Goal: Book appointment/travel/reservation

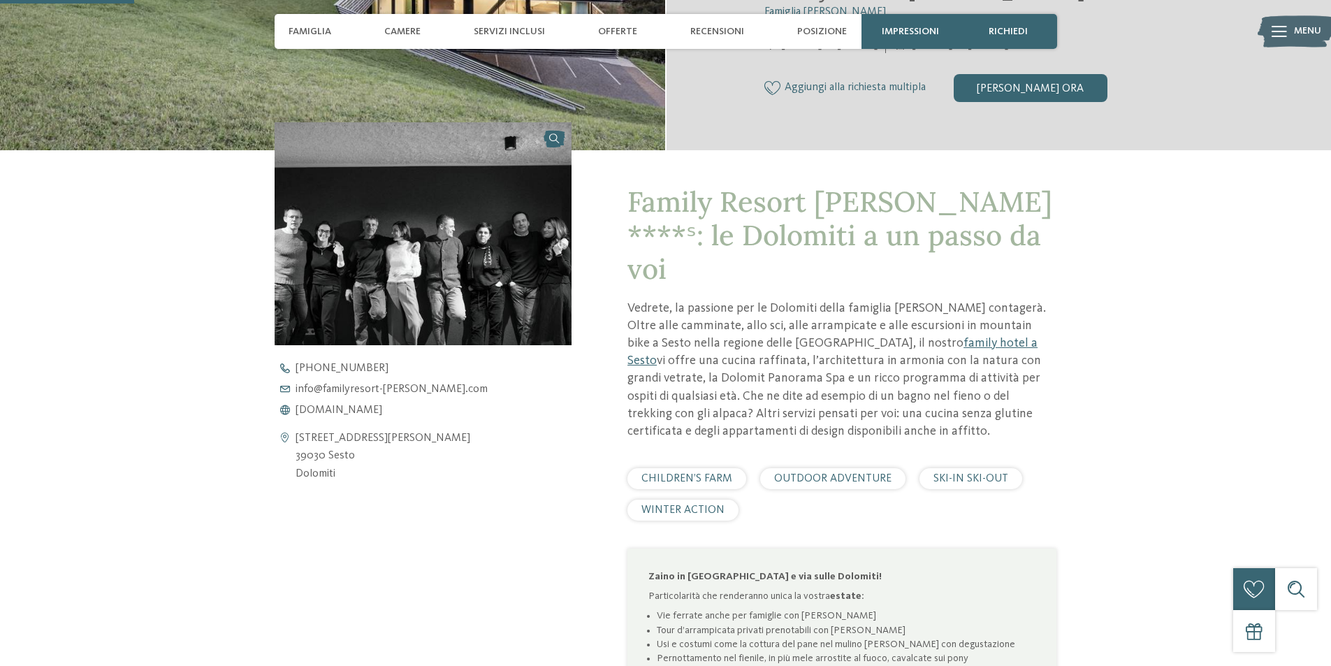
scroll to position [419, 0]
click at [493, 286] on img at bounding box center [424, 233] width 298 height 223
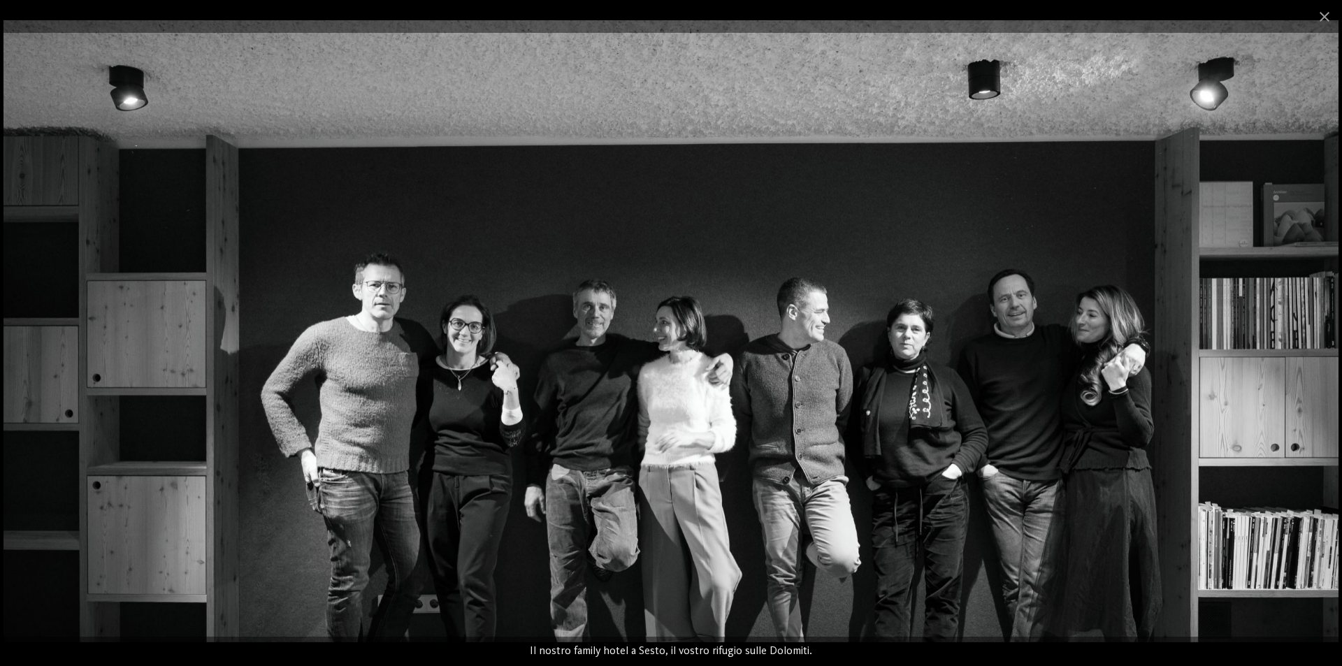
click at [985, 460] on img at bounding box center [670, 330] width 1335 height 621
click at [1324, 18] on span at bounding box center [1324, 16] width 35 height 33
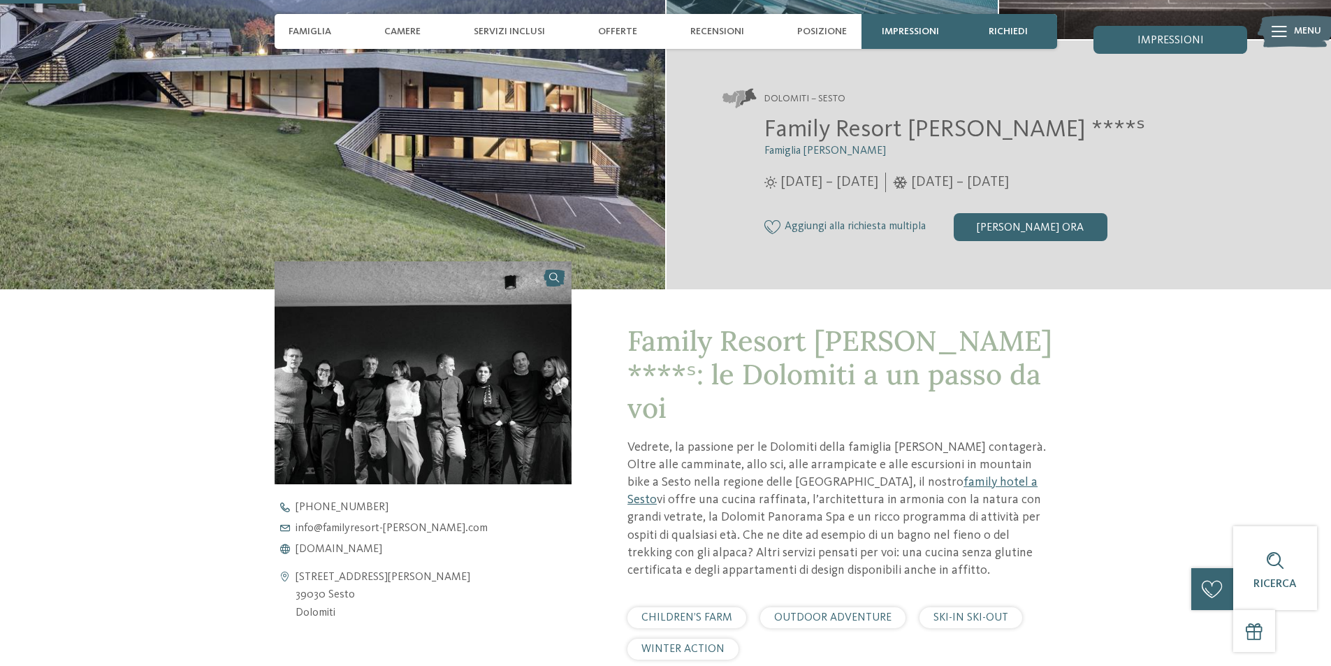
scroll to position [0, 0]
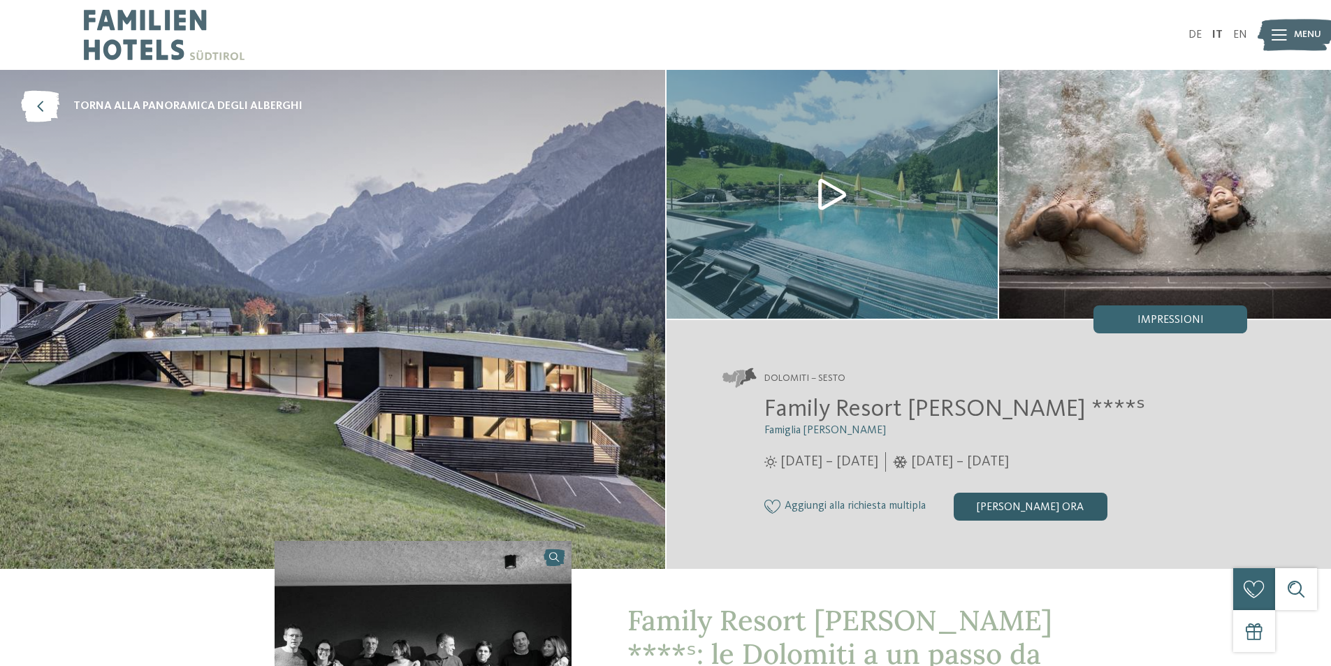
click at [1016, 512] on div "[PERSON_NAME] ora" at bounding box center [1031, 507] width 154 height 28
click at [168, 24] on img at bounding box center [164, 35] width 161 height 70
drag, startPoint x: 1037, startPoint y: 505, endPoint x: 1004, endPoint y: 502, distance: 33.7
click at [1004, 502] on div "[PERSON_NAME] ora" at bounding box center [1031, 507] width 154 height 28
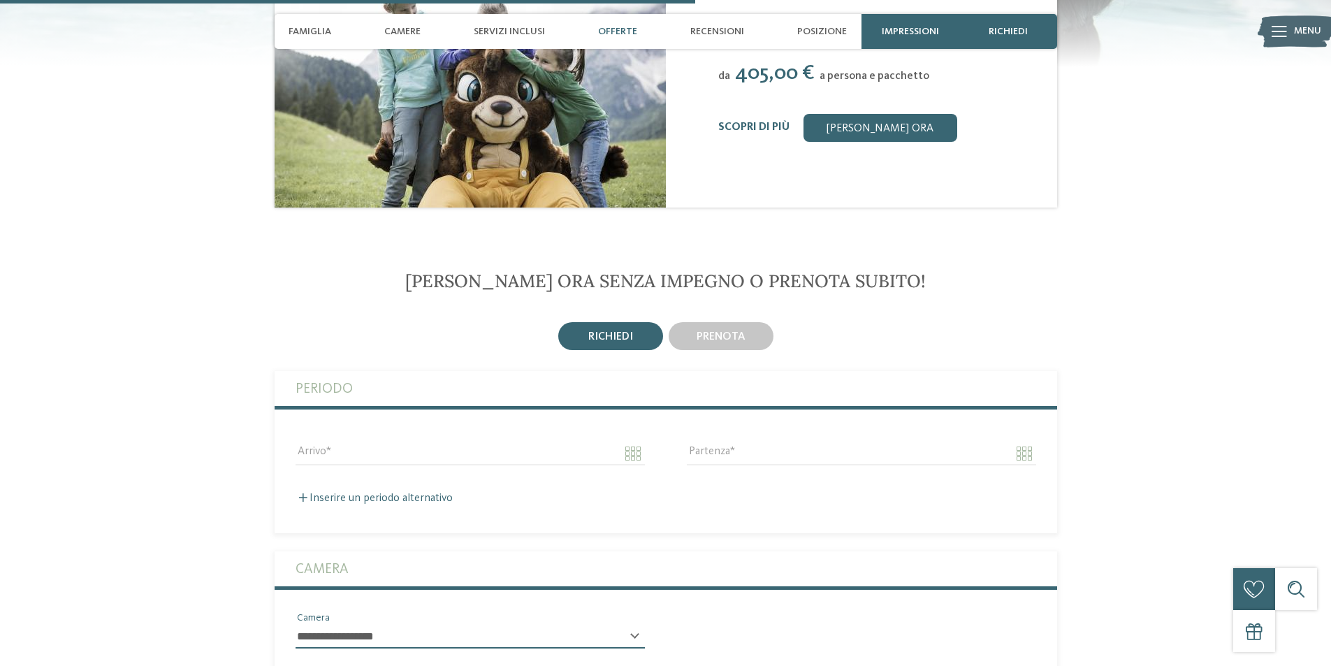
scroll to position [2037, 0]
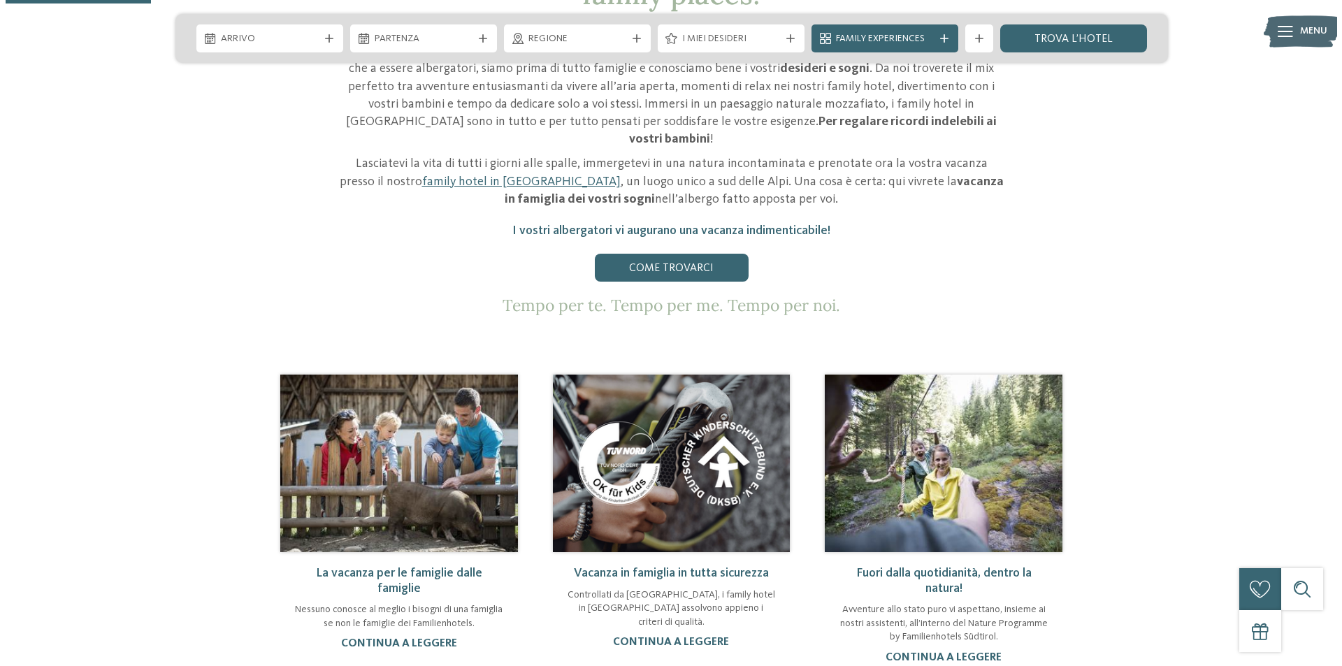
scroll to position [419, 0]
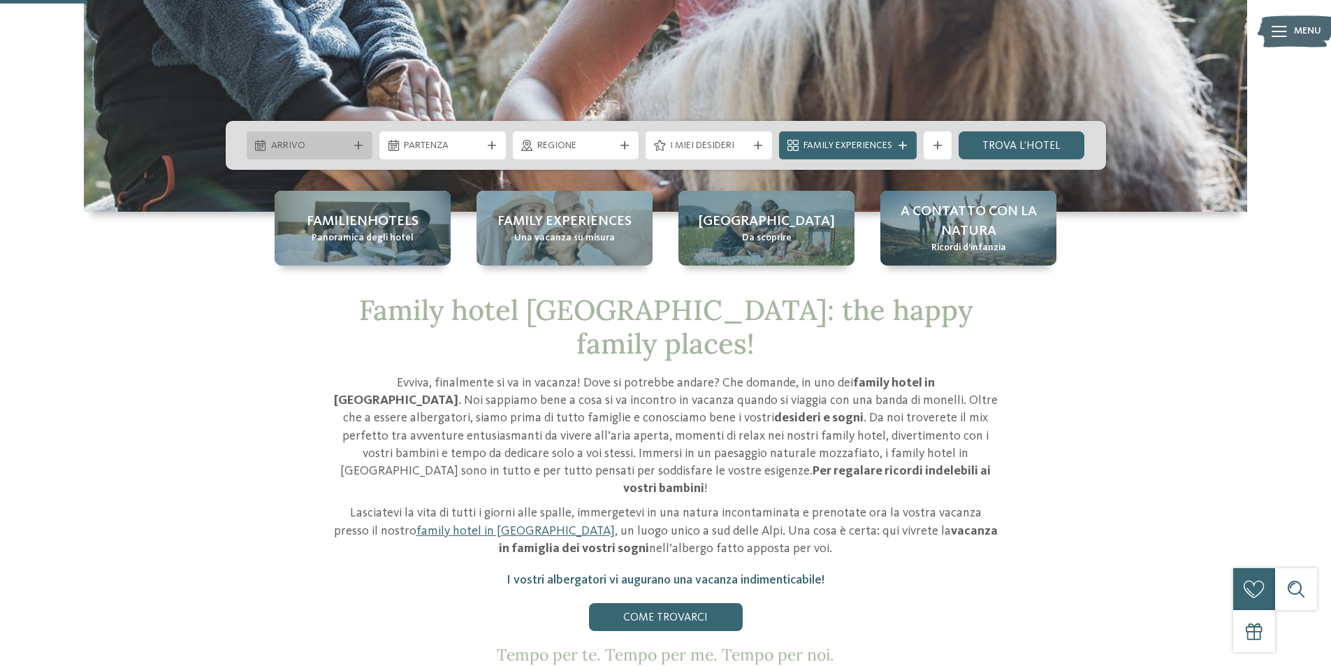
click at [314, 147] on span "Arrivo" at bounding box center [310, 146] width 78 height 14
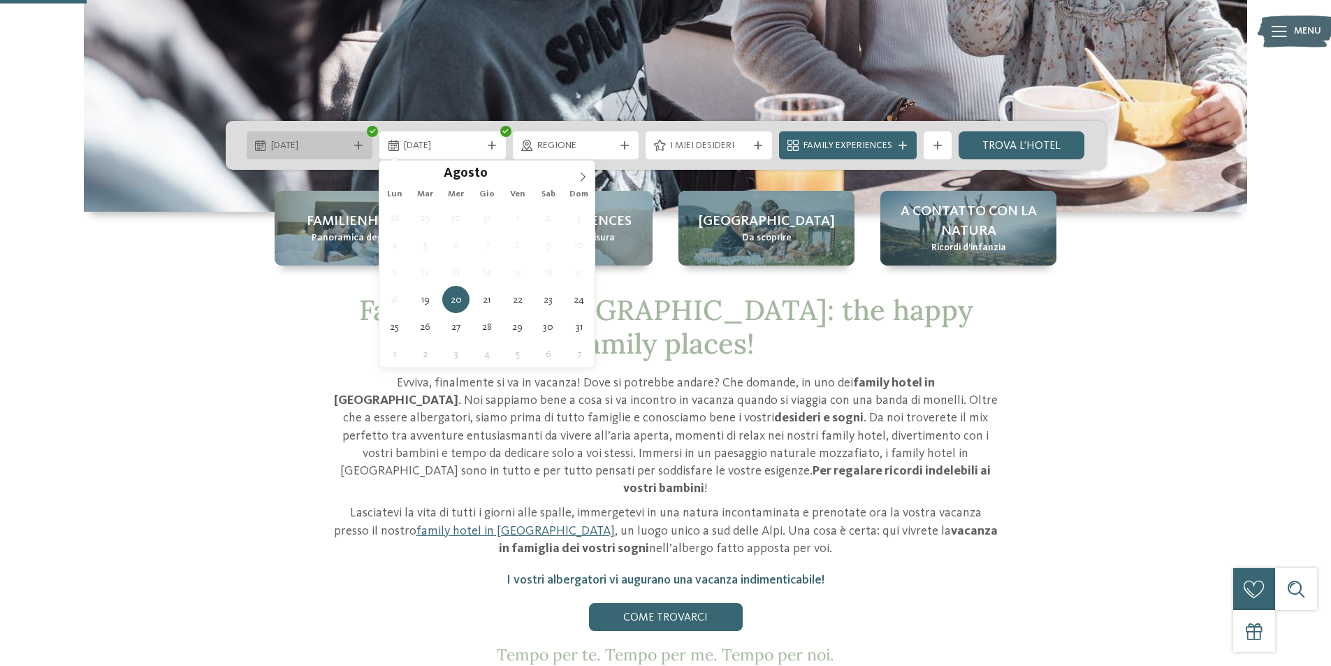
click at [364, 143] on div at bounding box center [359, 145] width 14 height 8
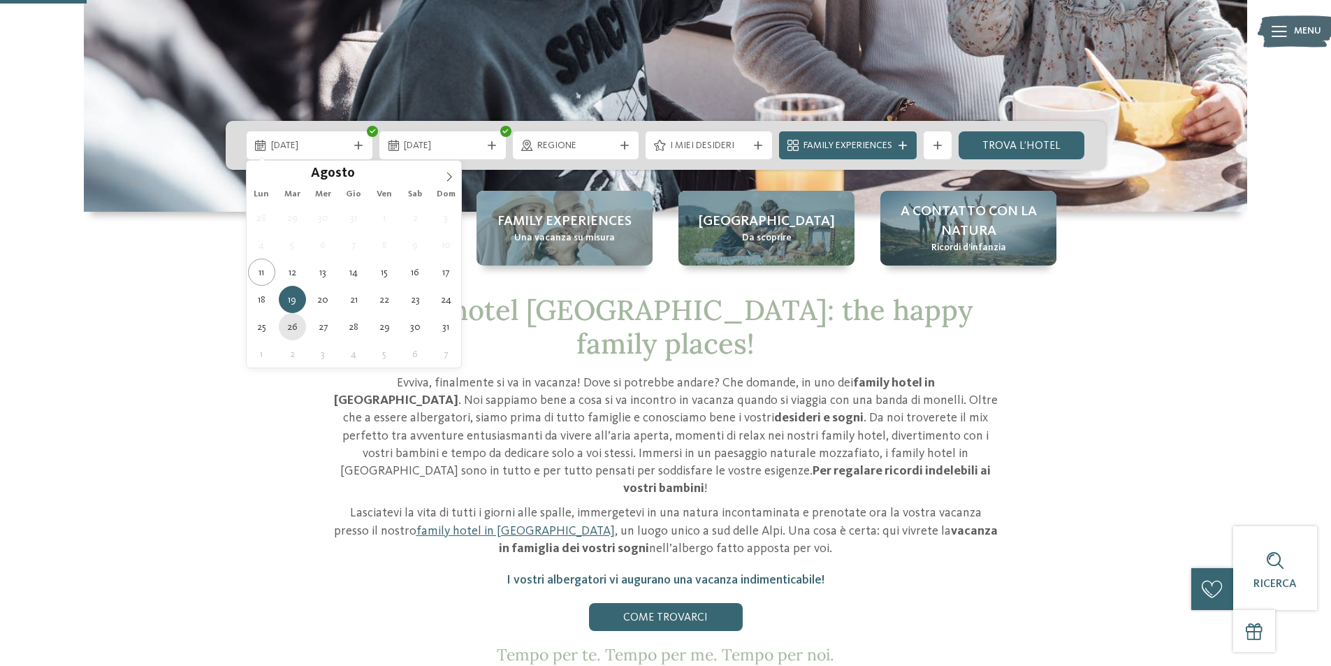
type div "26.08.2025"
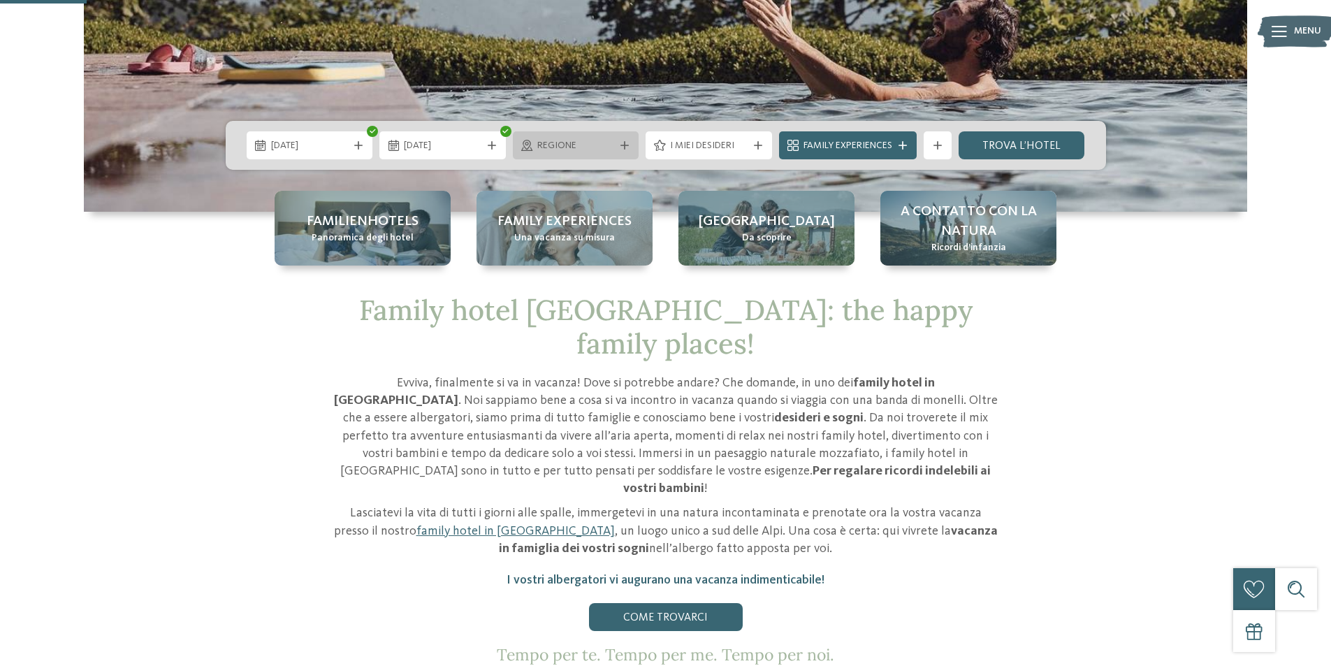
click at [563, 150] on span "Regione" at bounding box center [576, 146] width 78 height 14
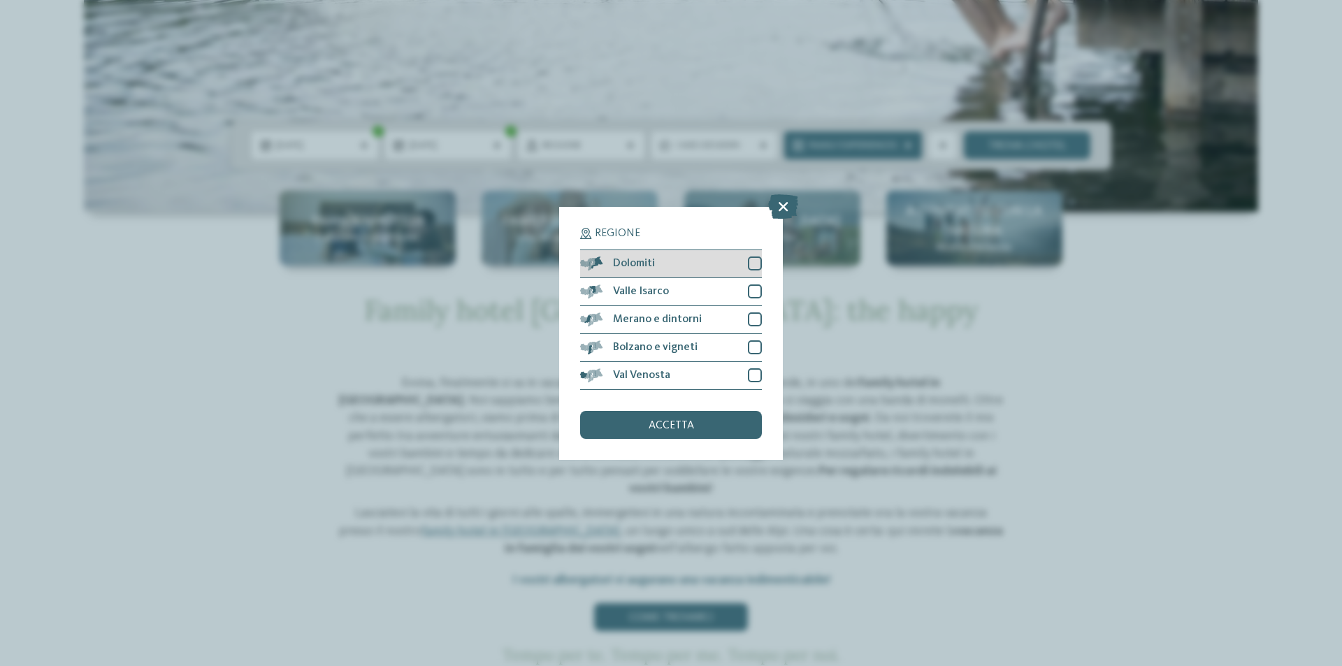
click at [750, 262] on div at bounding box center [755, 264] width 14 height 14
click at [691, 417] on div "accetta" at bounding box center [671, 425] width 182 height 28
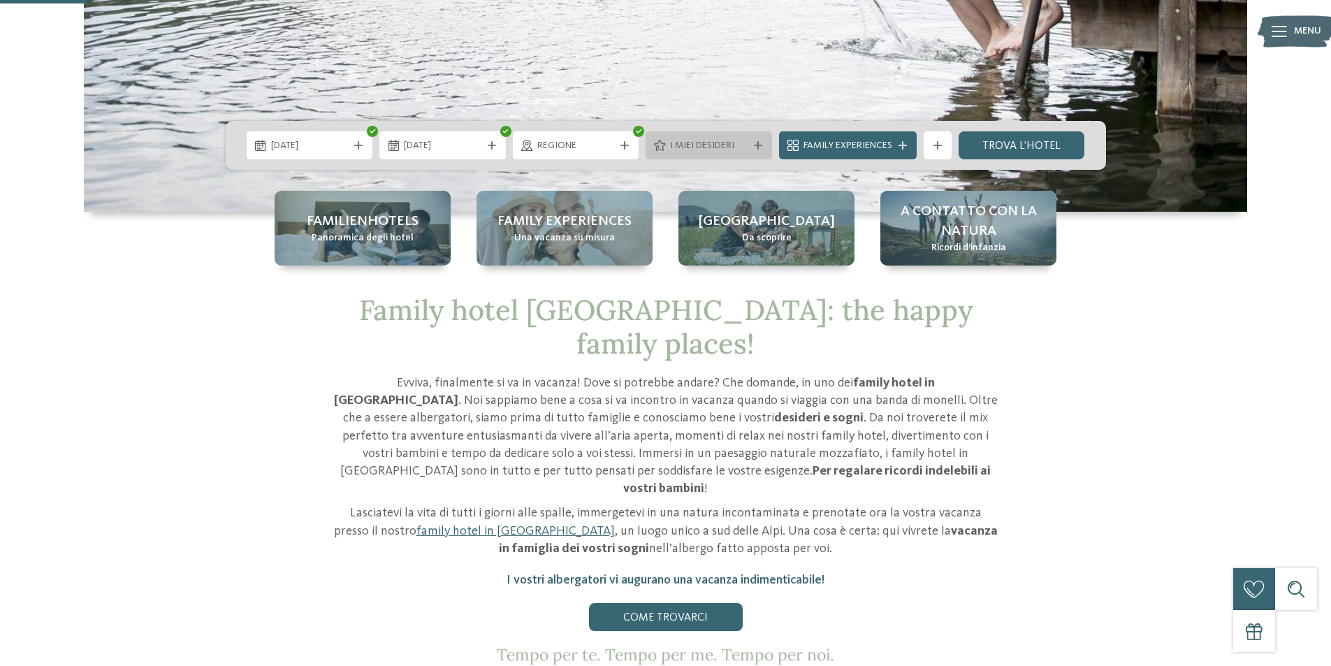
click at [726, 143] on span "I miei desideri" at bounding box center [709, 146] width 78 height 14
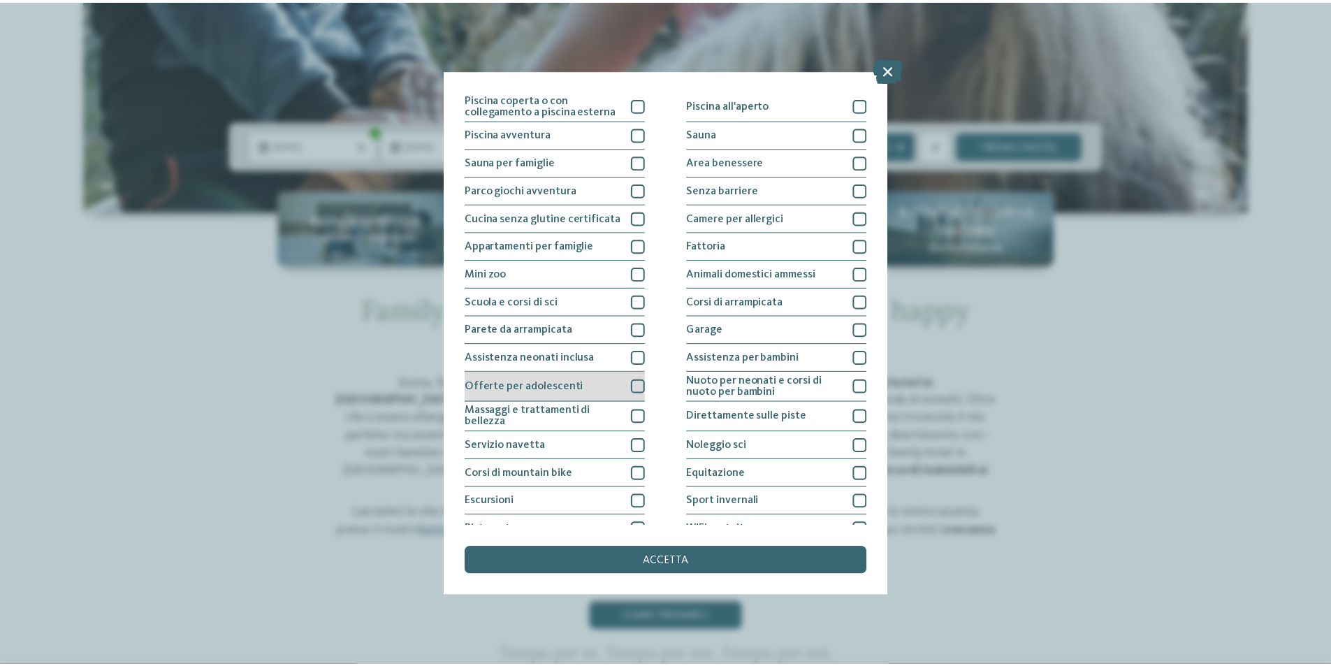
scroll to position [0, 0]
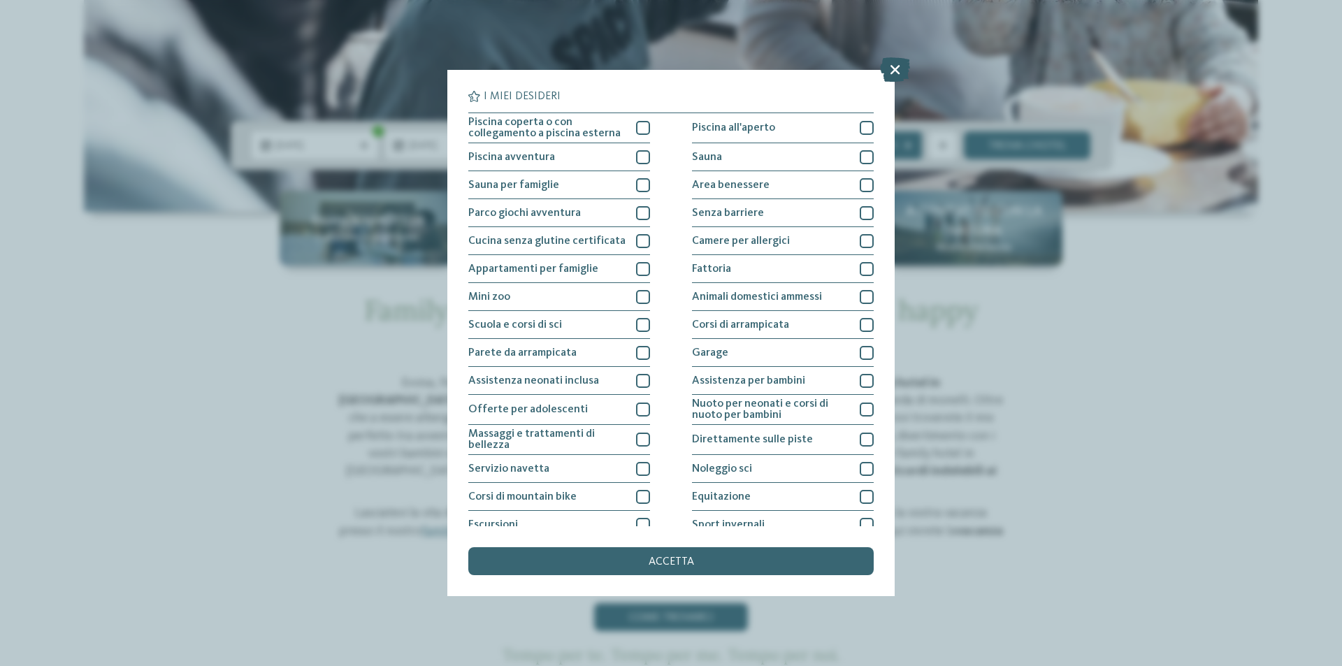
click at [893, 76] on icon at bounding box center [895, 69] width 30 height 24
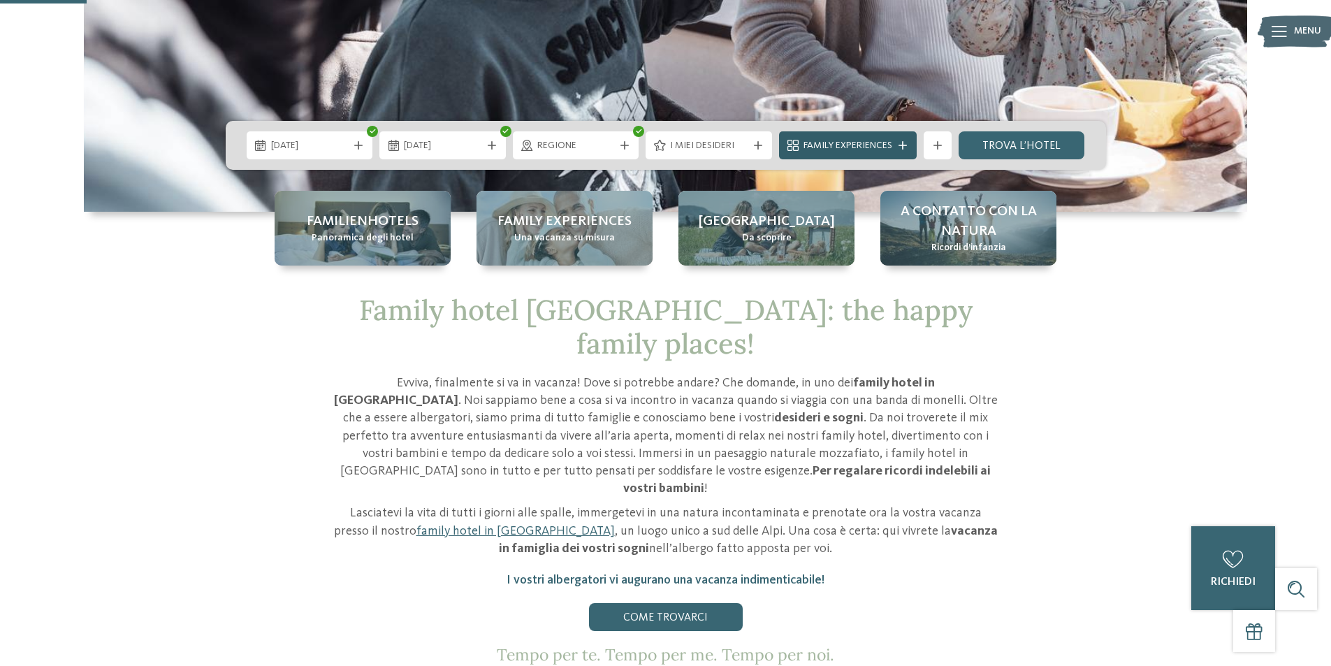
click at [893, 147] on span "Family Experiences" at bounding box center [848, 146] width 89 height 14
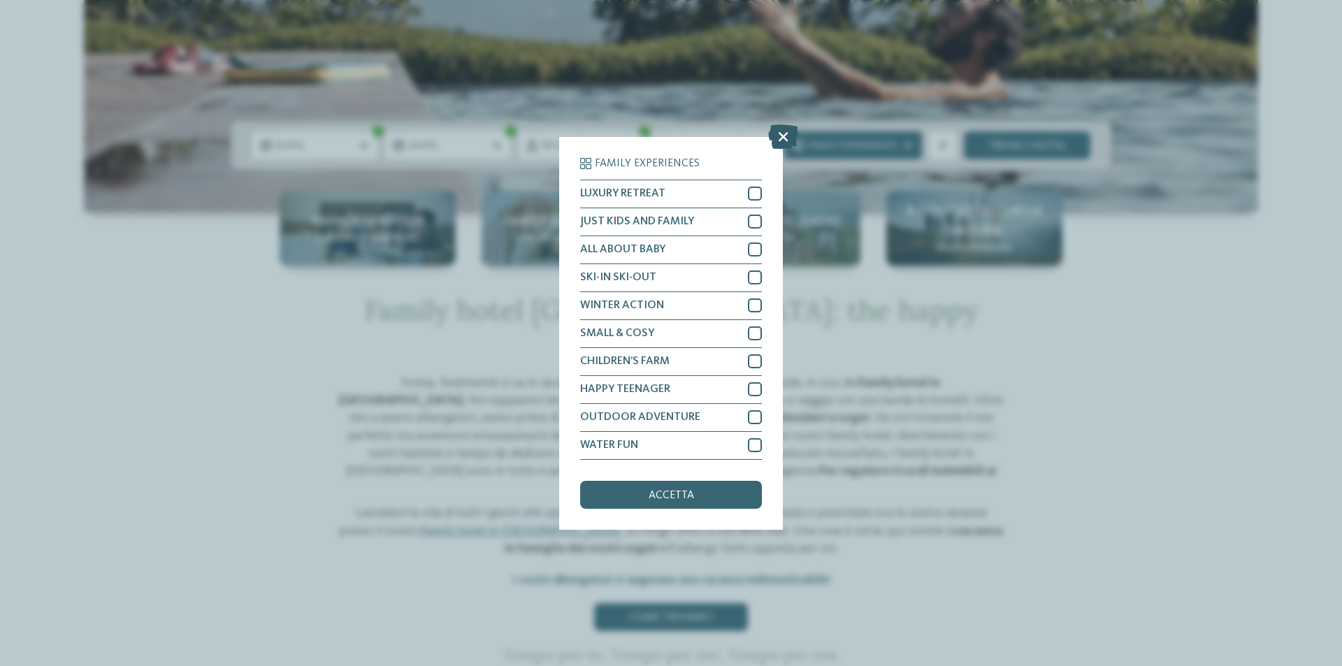
click at [777, 140] on icon at bounding box center [783, 136] width 30 height 24
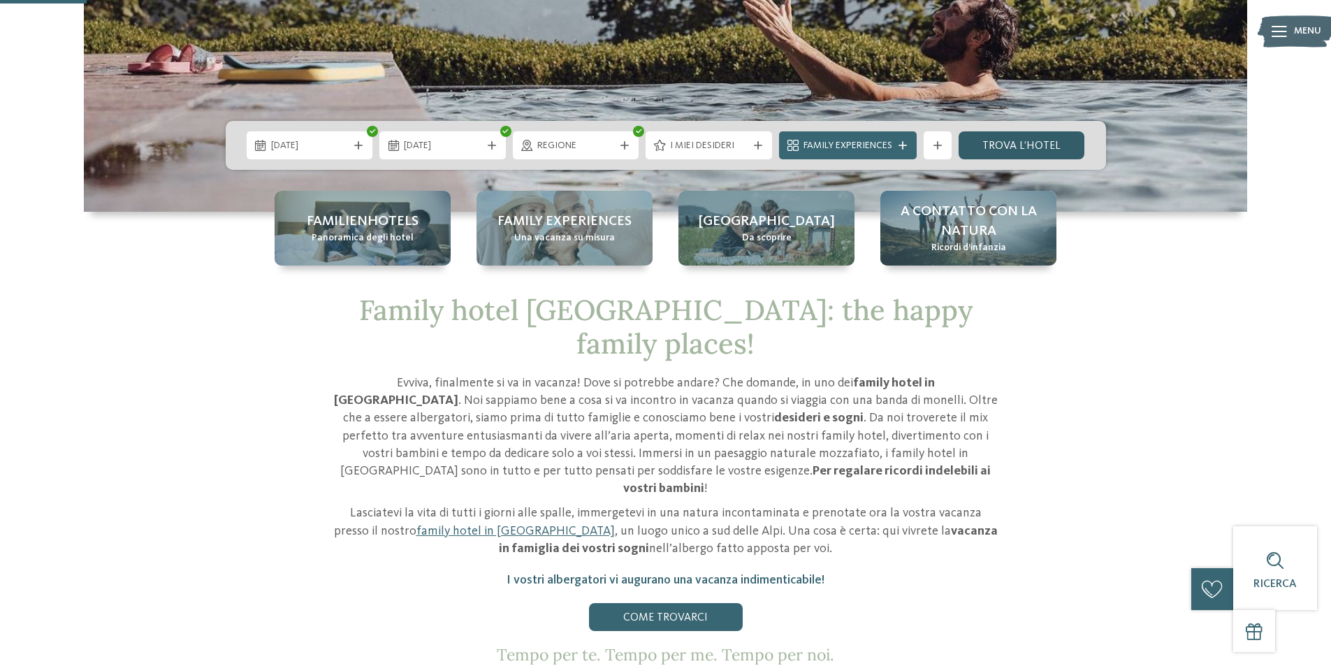
click at [1005, 147] on link "trova l’hotel" at bounding box center [1022, 145] width 127 height 28
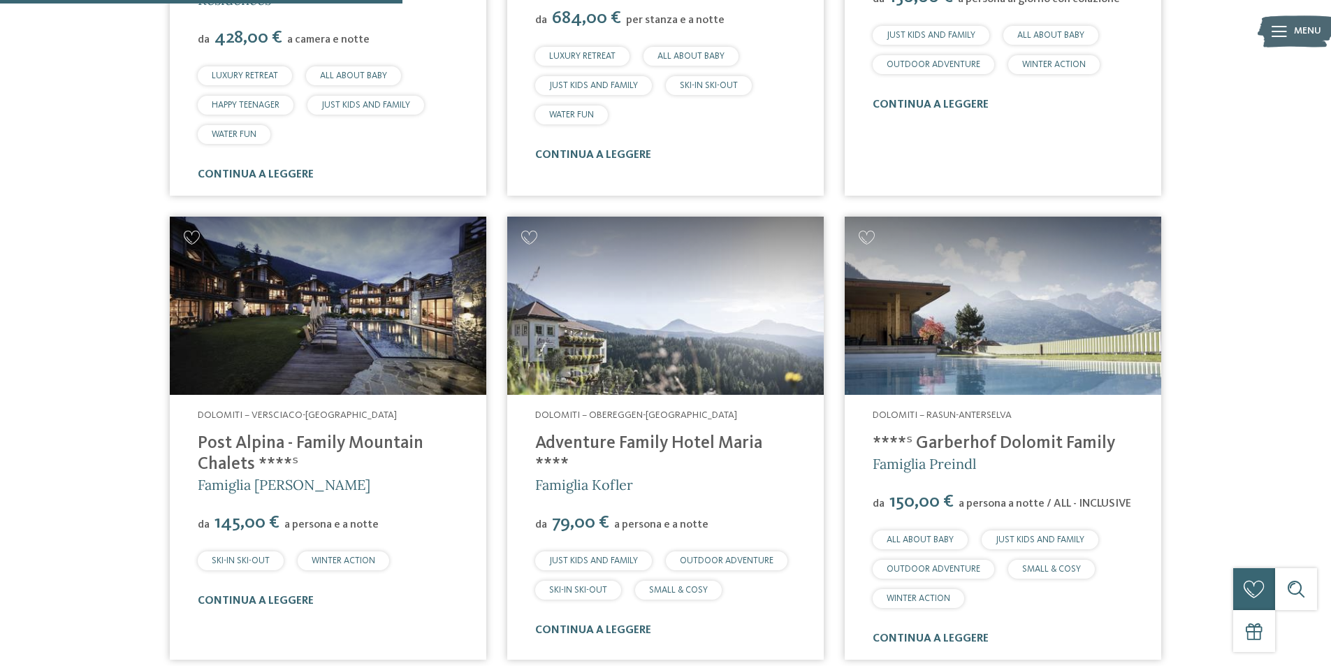
scroll to position [849, 0]
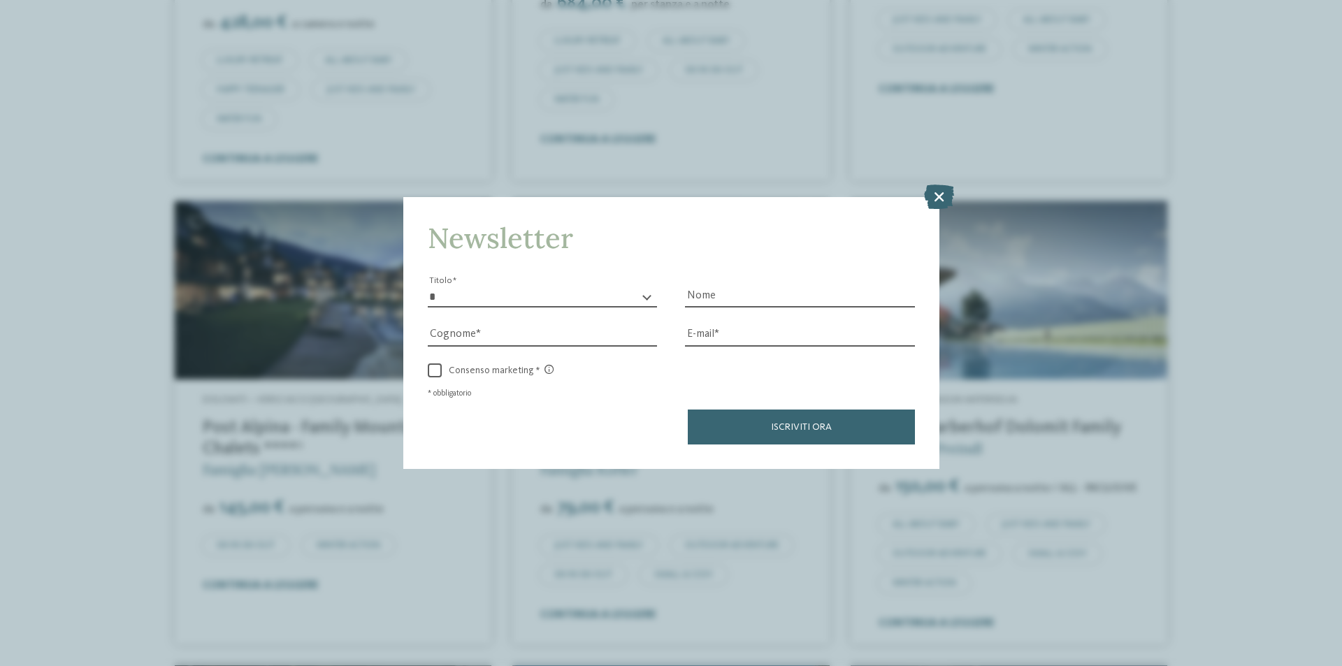
click at [937, 201] on icon at bounding box center [939, 197] width 30 height 24
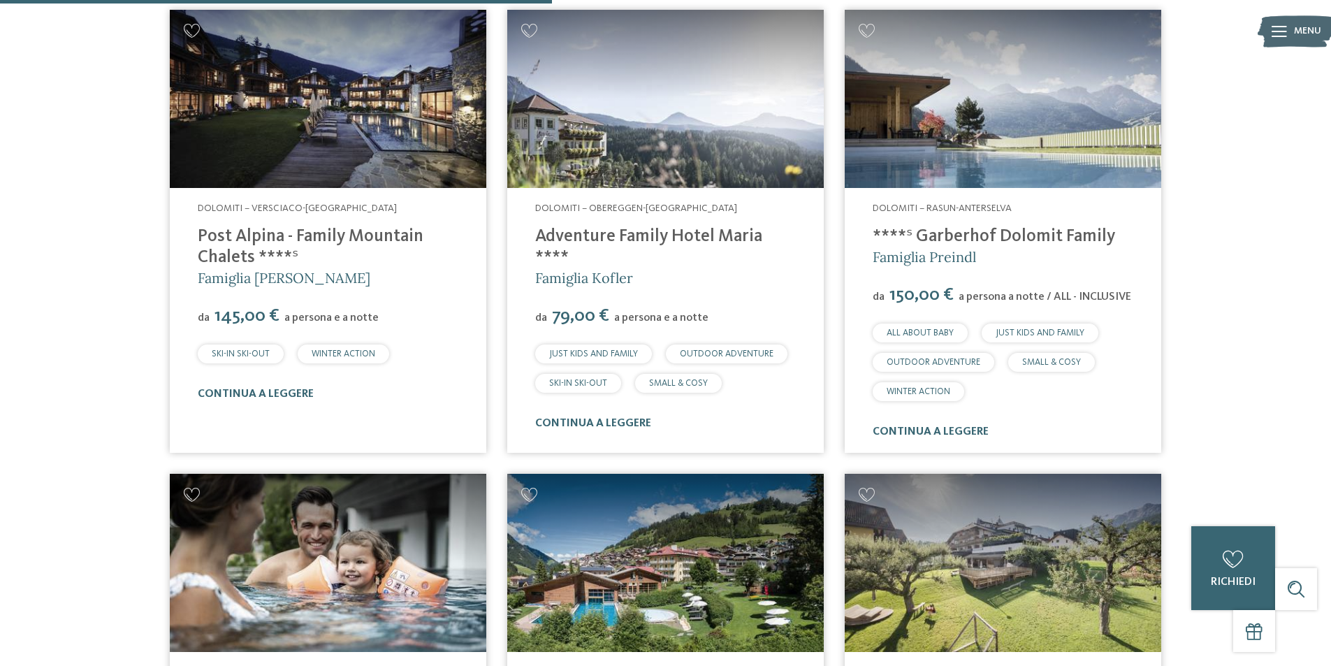
scroll to position [1058, 0]
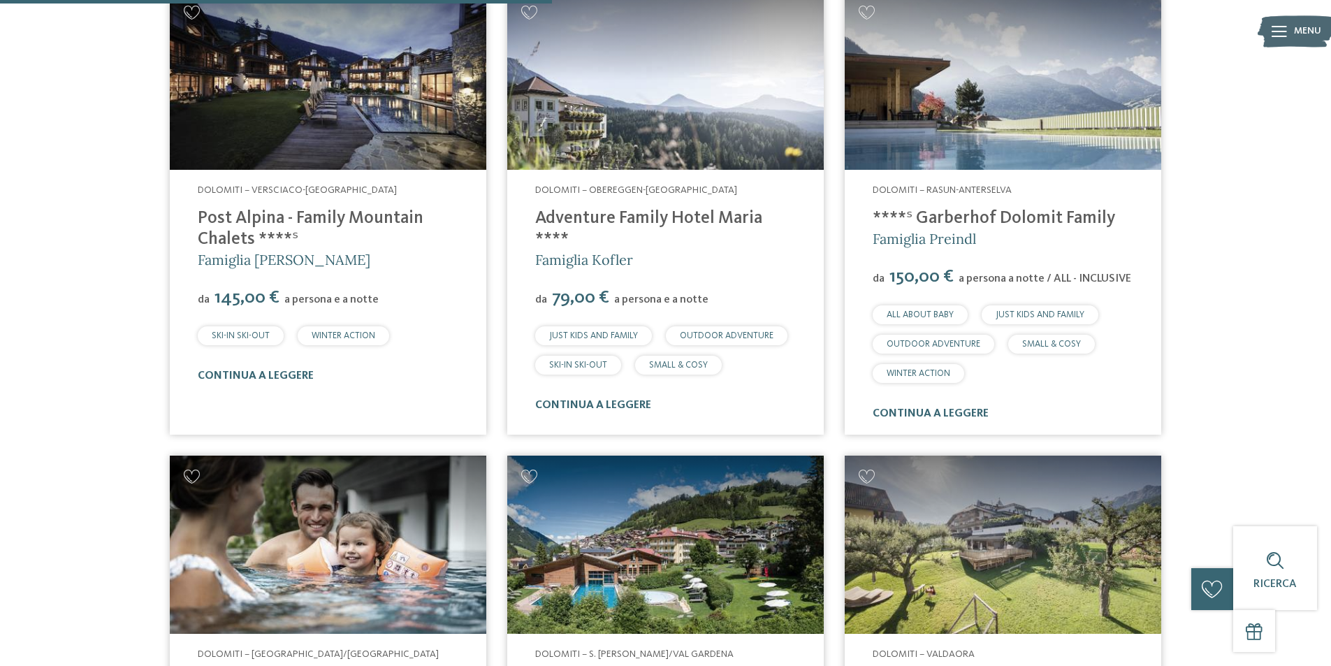
click at [282, 226] on link "Post Alpina - Family Mountain Chalets ****ˢ" at bounding box center [311, 229] width 226 height 38
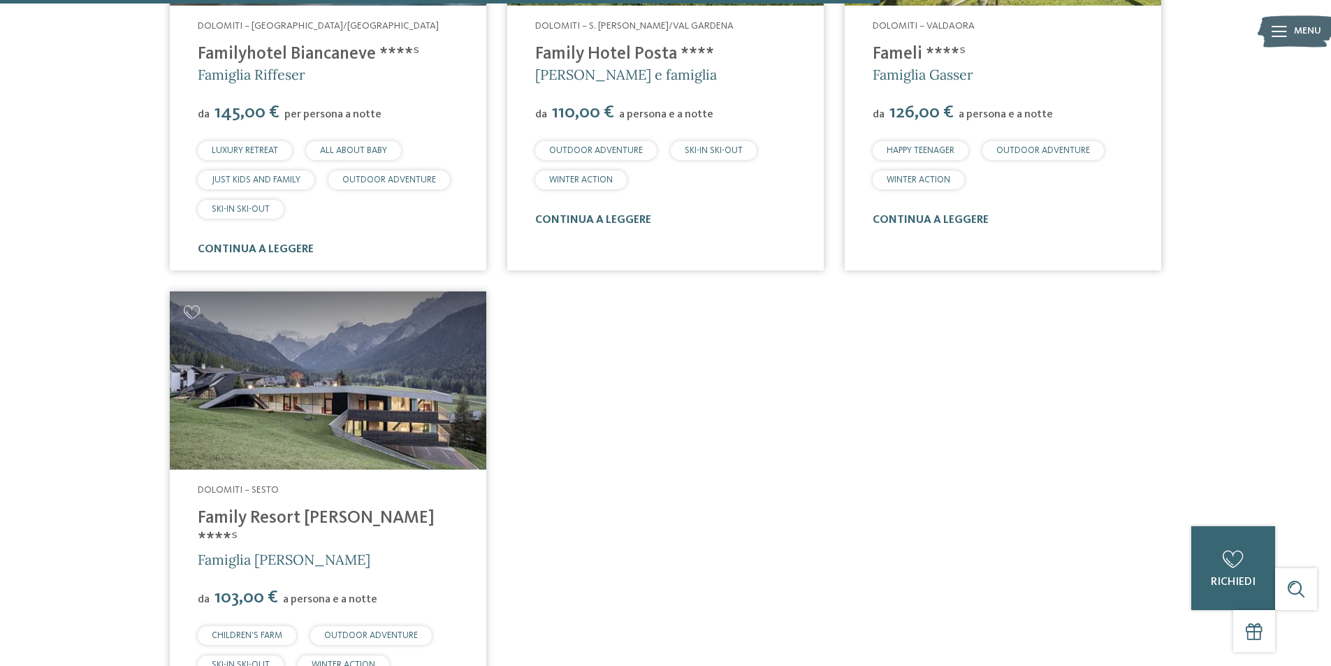
scroll to position [1687, 0]
click at [204, 515] on link "Family Resort [PERSON_NAME] ****ˢ" at bounding box center [316, 528] width 237 height 38
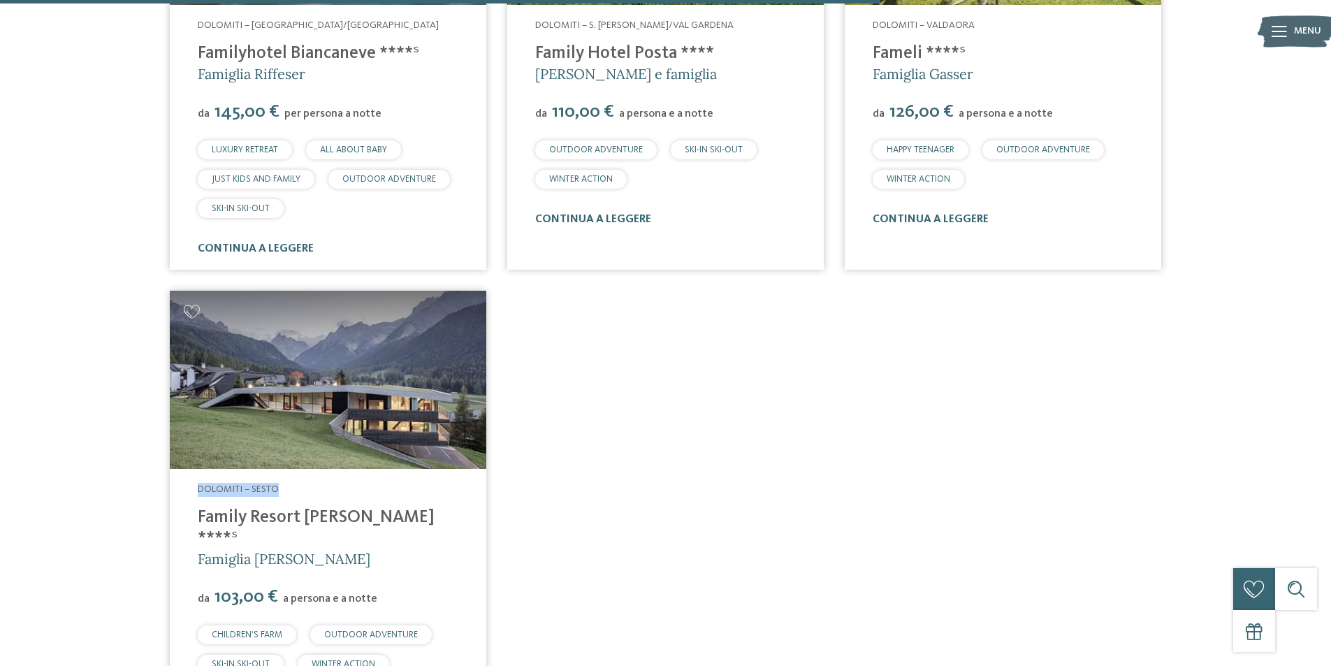
drag, startPoint x: 199, startPoint y: 486, endPoint x: 282, endPoint y: 488, distance: 83.2
click at [282, 488] on address "Dolomiti – Sesto" at bounding box center [328, 490] width 261 height 14
click at [280, 525] on link "Family Resort Rainer ****ˢ" at bounding box center [316, 528] width 237 height 38
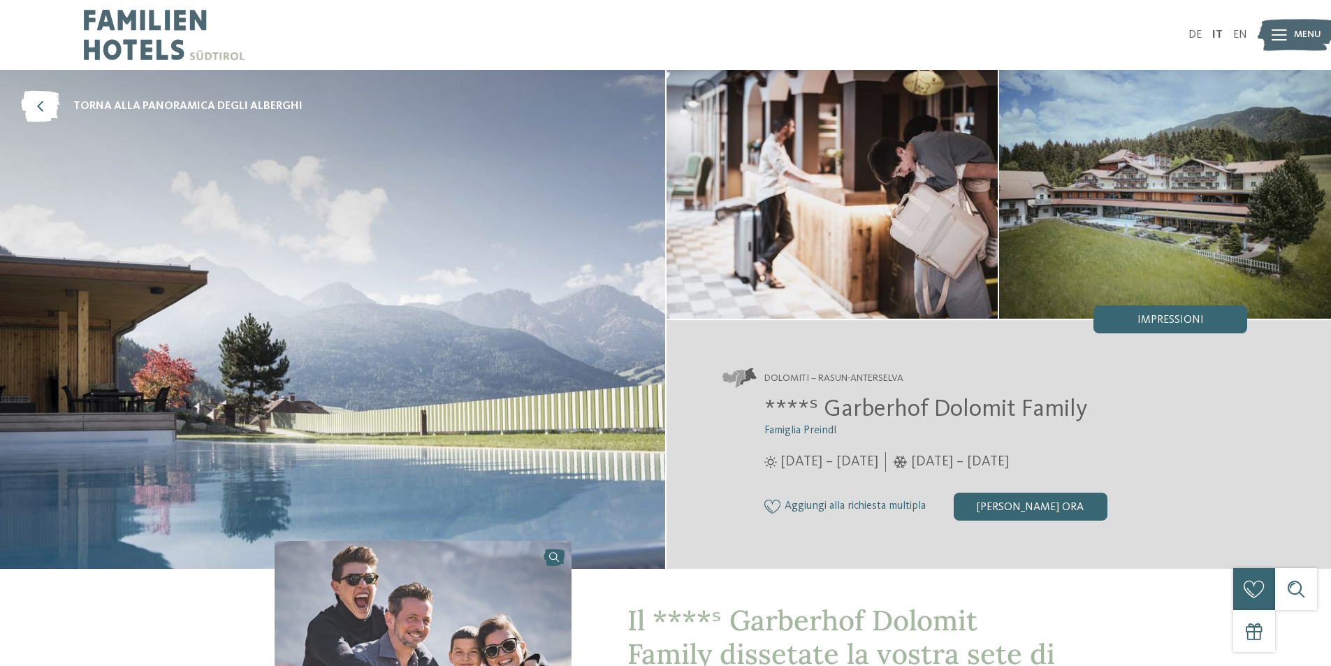
click at [865, 399] on span "****ˢ Garberhof Dolomit Family" at bounding box center [926, 409] width 323 height 24
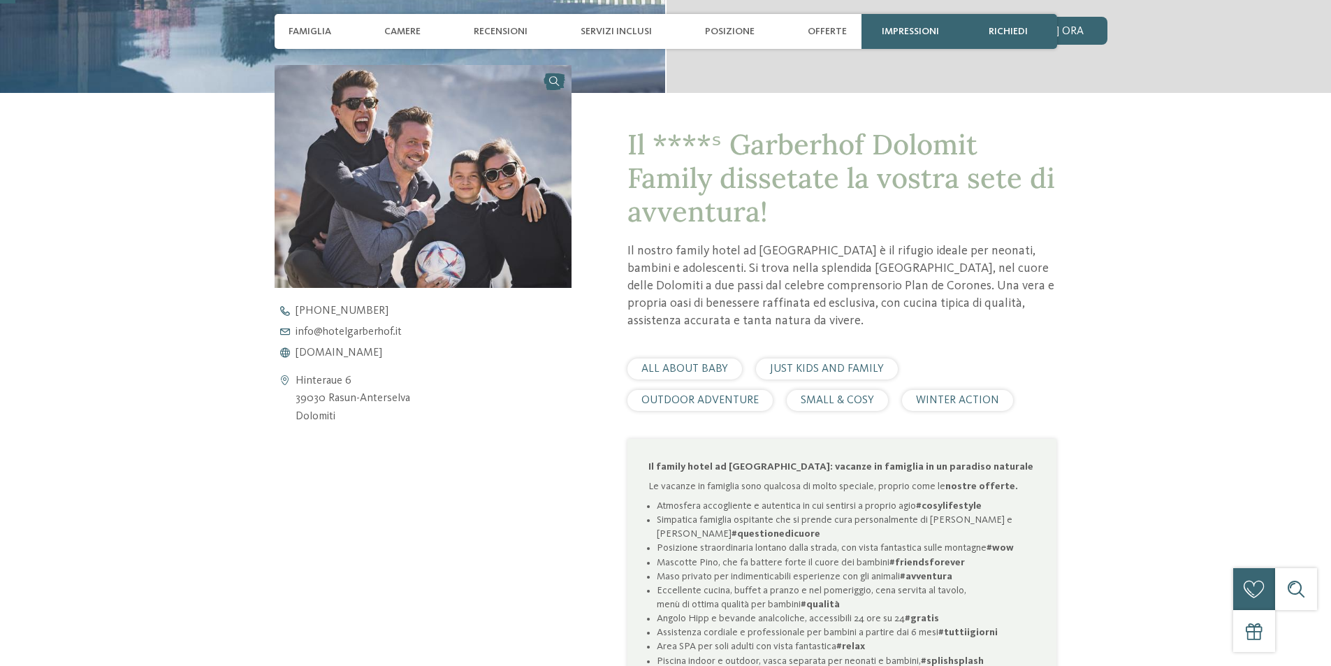
scroll to position [489, 0]
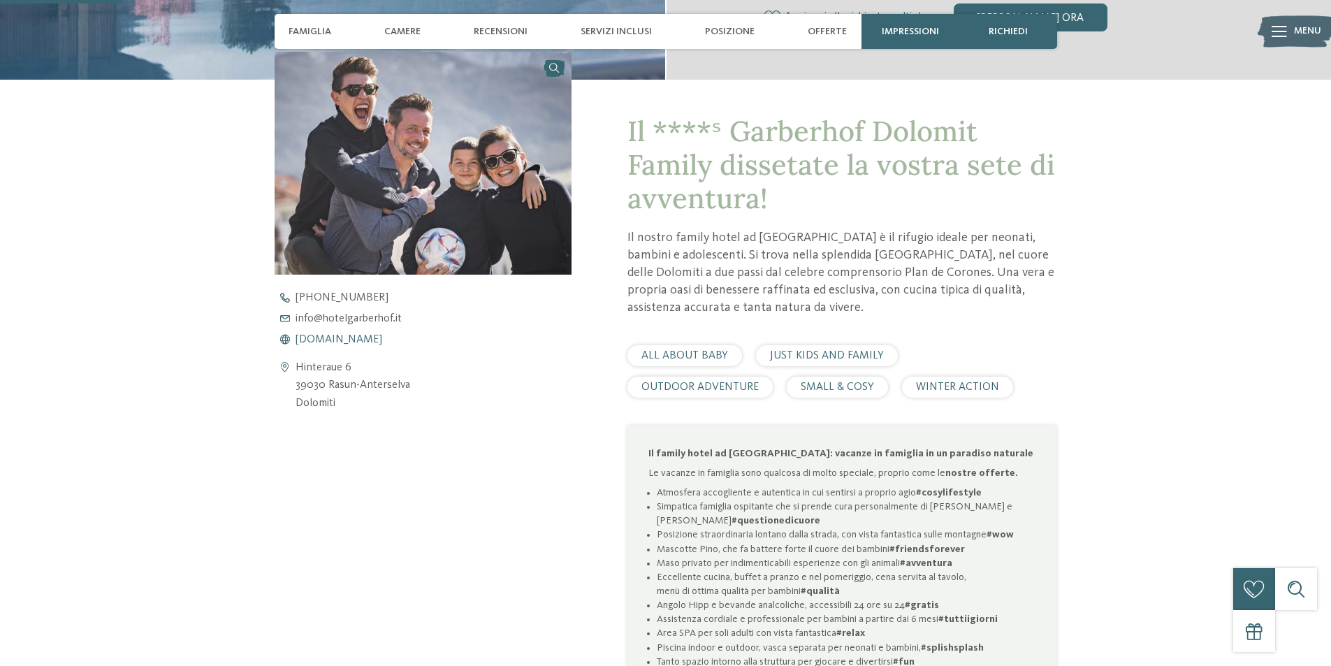
click at [348, 339] on span "www.hotelgarberhof.it" at bounding box center [339, 339] width 87 height 11
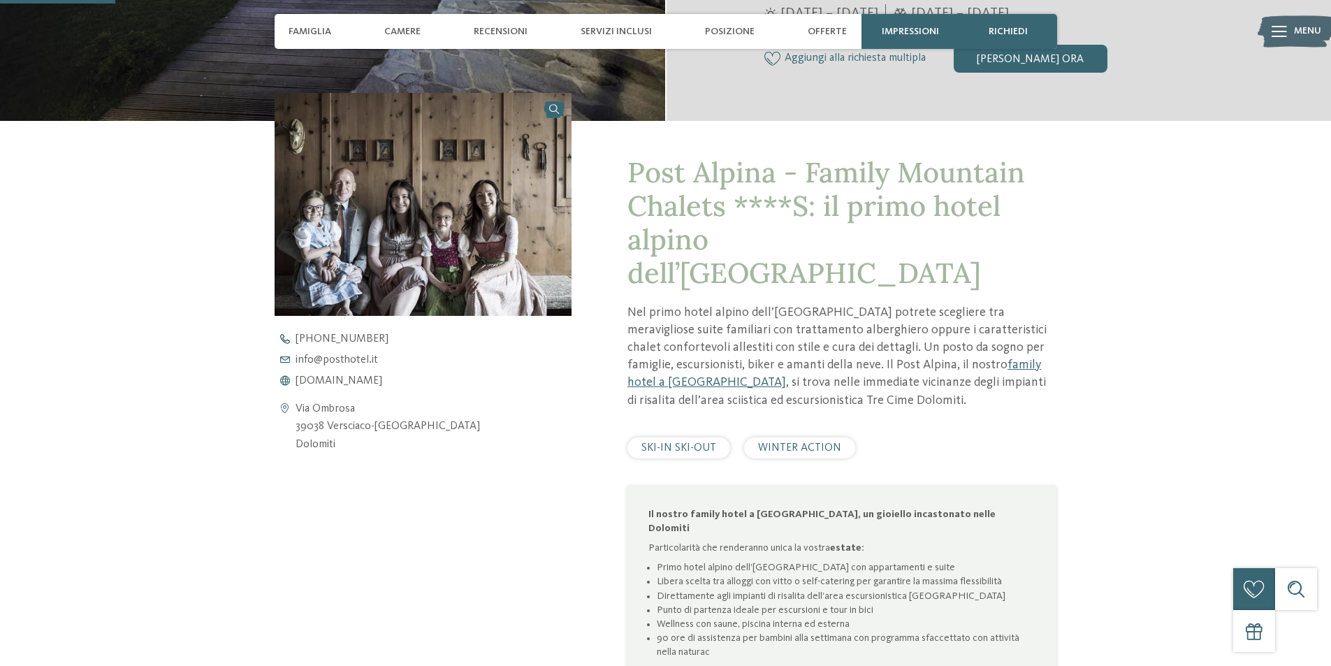
scroll to position [489, 0]
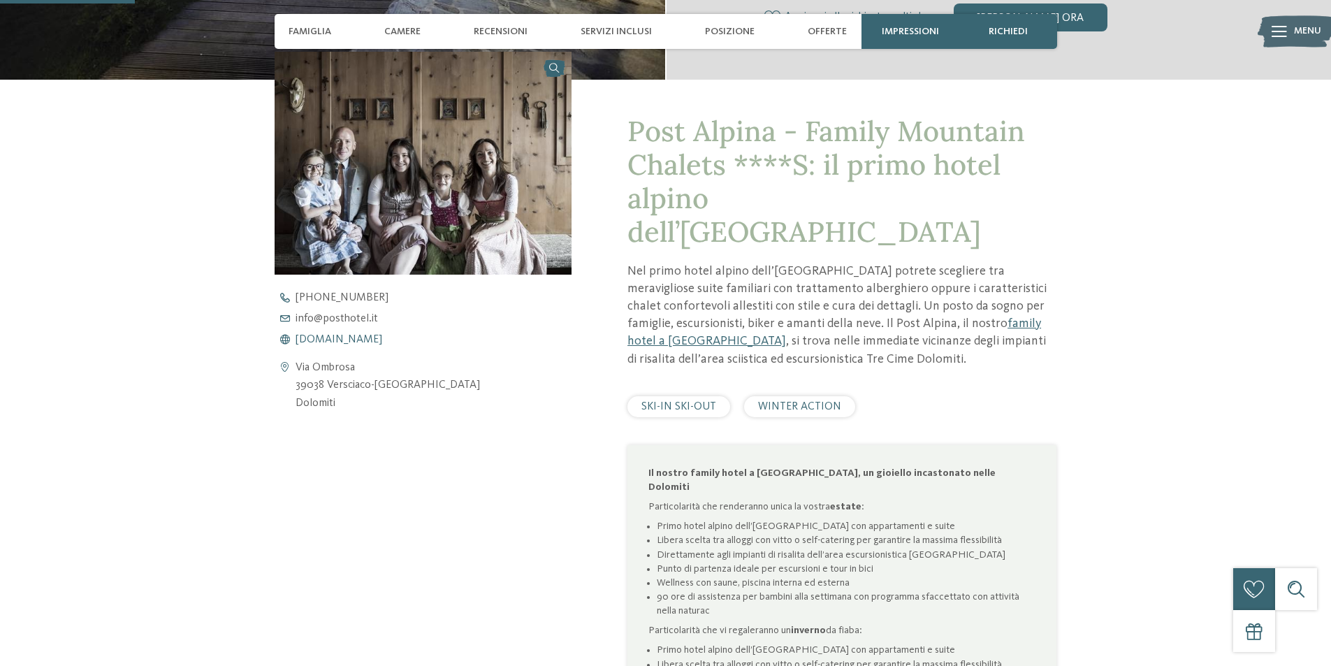
click at [368, 340] on span "www.postalpina.it" at bounding box center [339, 339] width 87 height 11
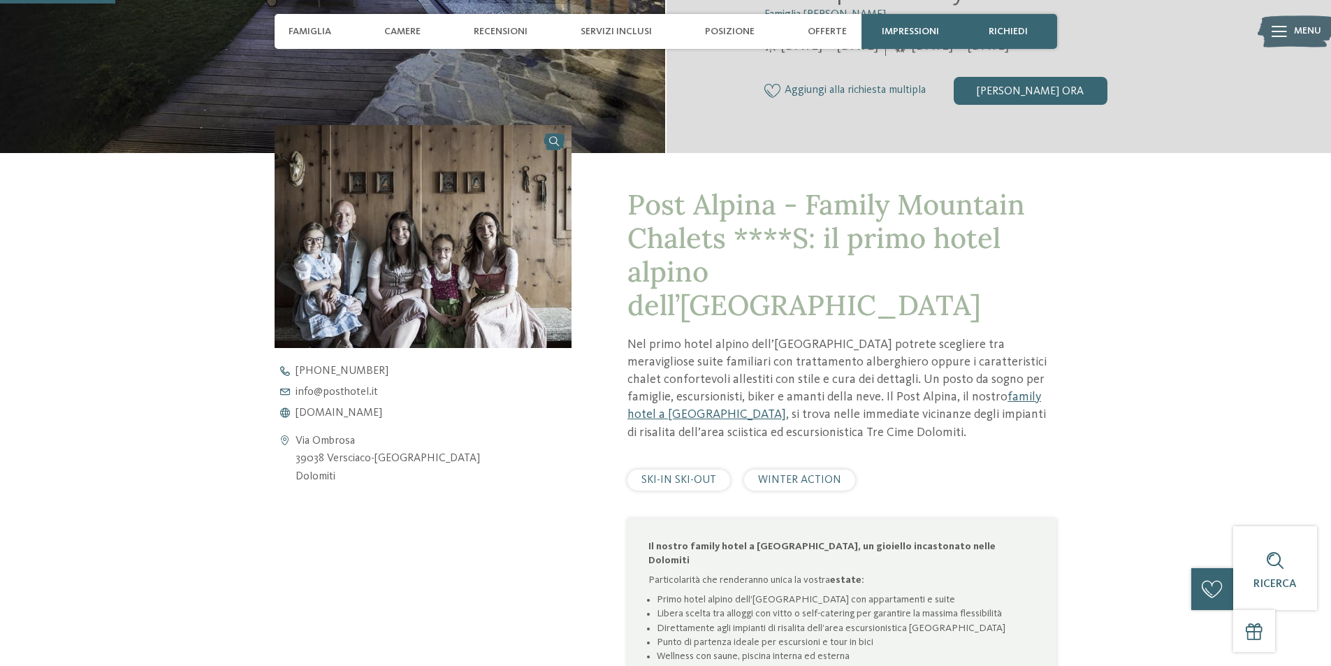
scroll to position [419, 0]
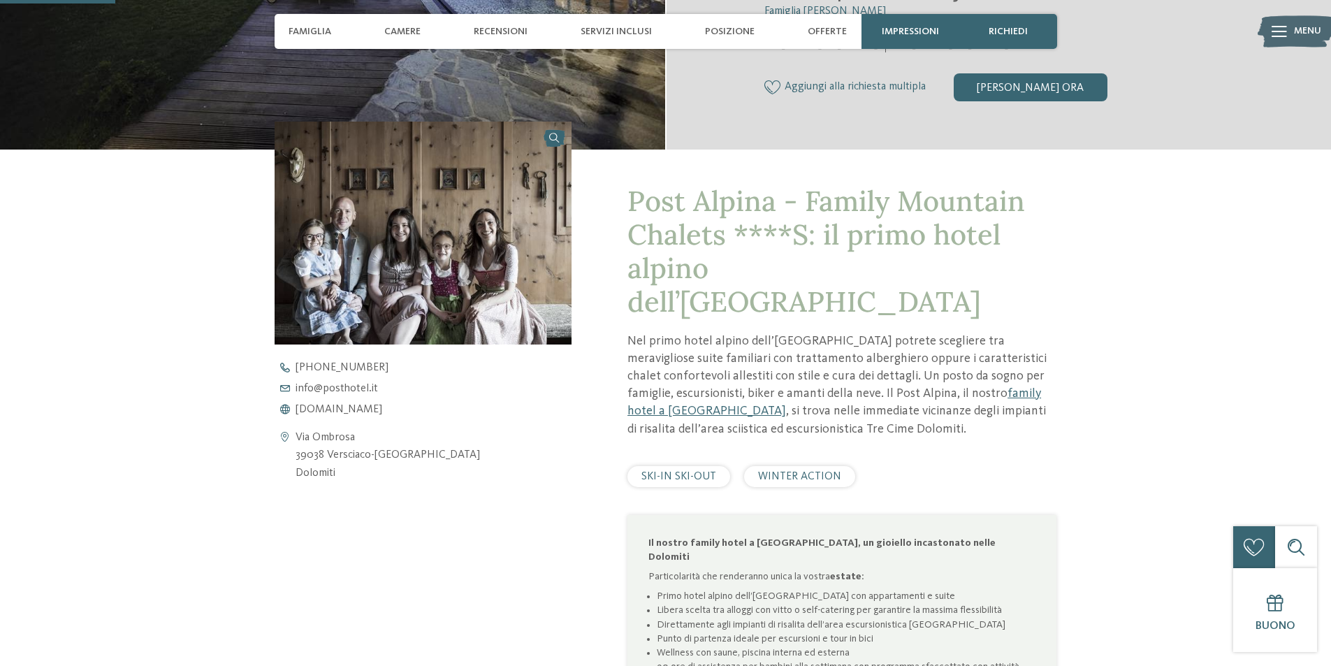
drag, startPoint x: 438, startPoint y: 459, endPoint x: 328, endPoint y: 449, distance: 110.9
click at [328, 449] on div "Via Ombrosa 39038 Versciaco-San Candido Dolomiti" at bounding box center [424, 456] width 298 height 54
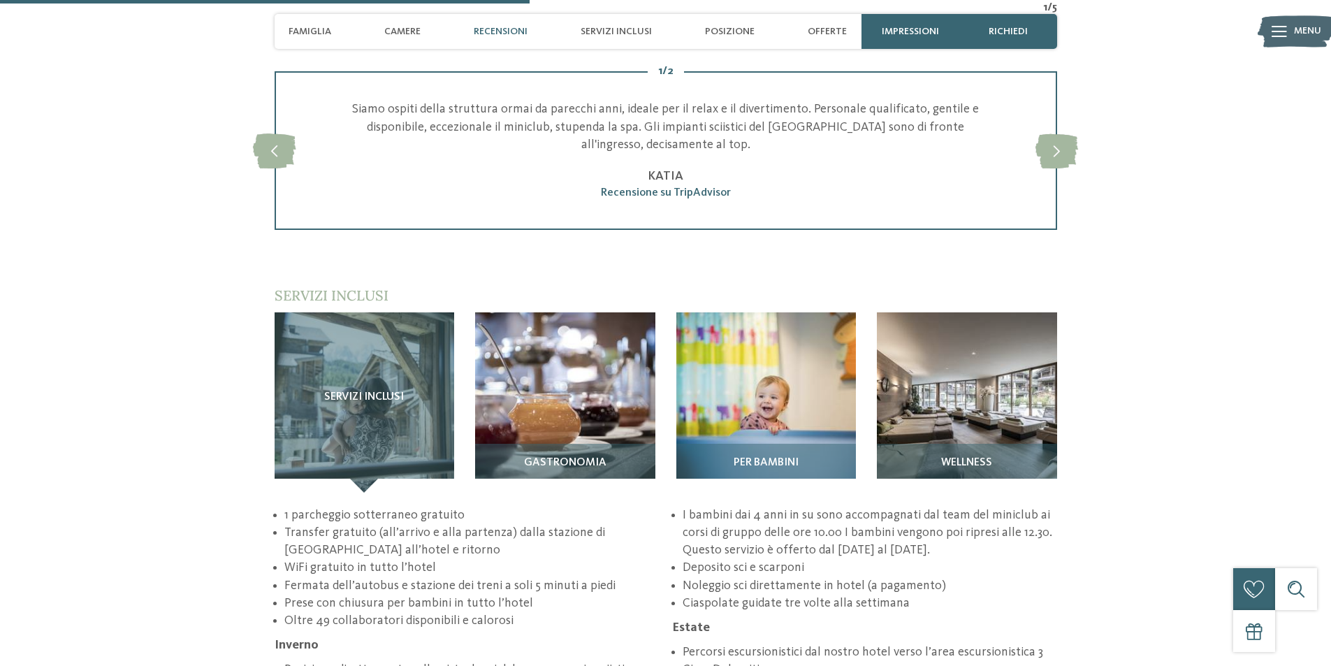
scroll to position [1887, 0]
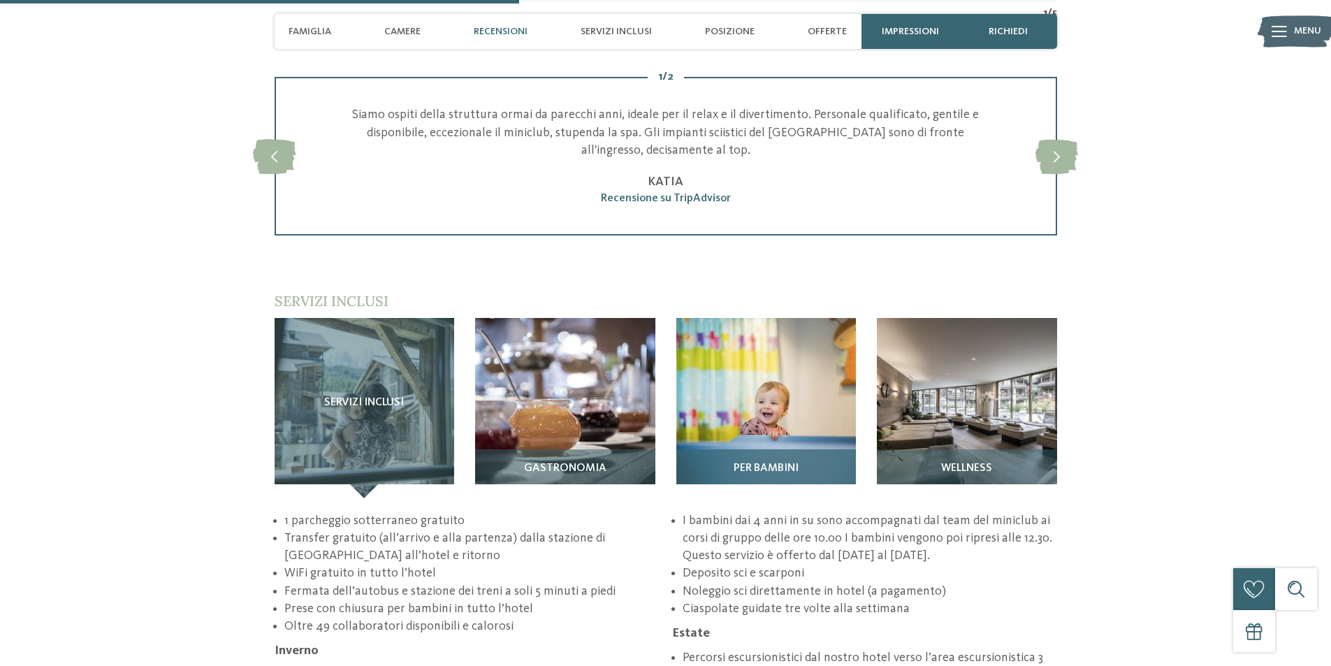
click at [767, 355] on img at bounding box center [767, 408] width 180 height 180
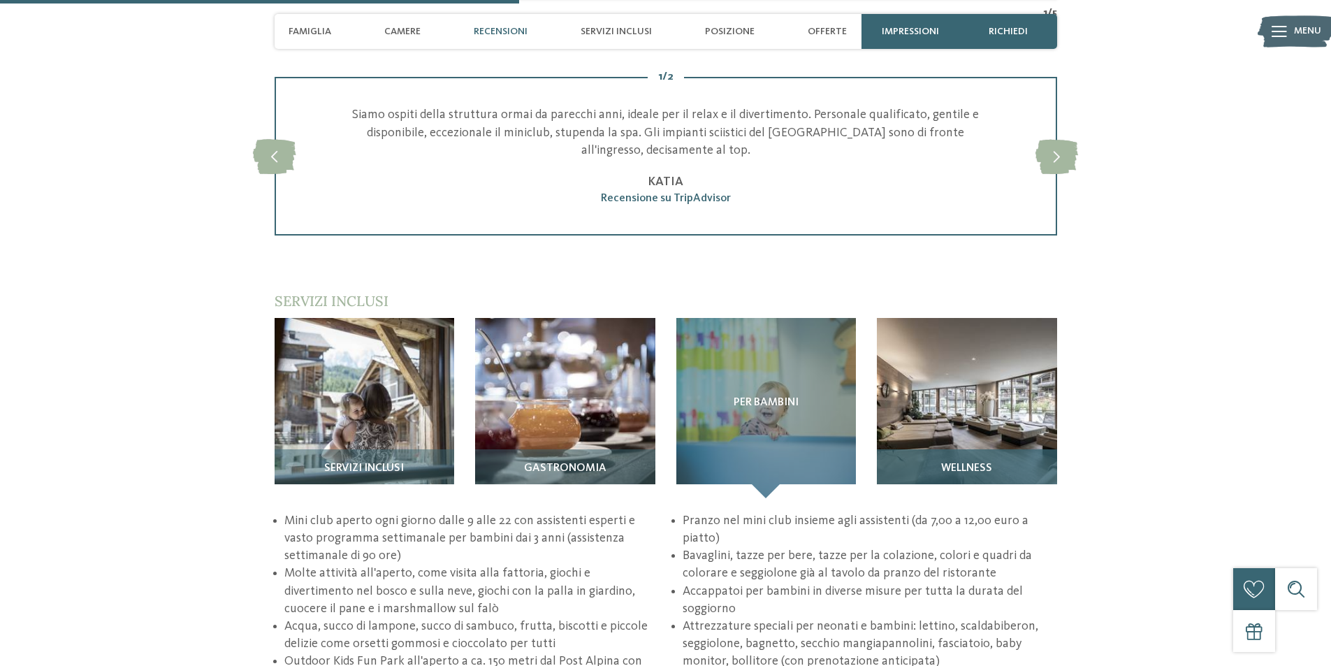
click at [995, 337] on img at bounding box center [967, 408] width 180 height 180
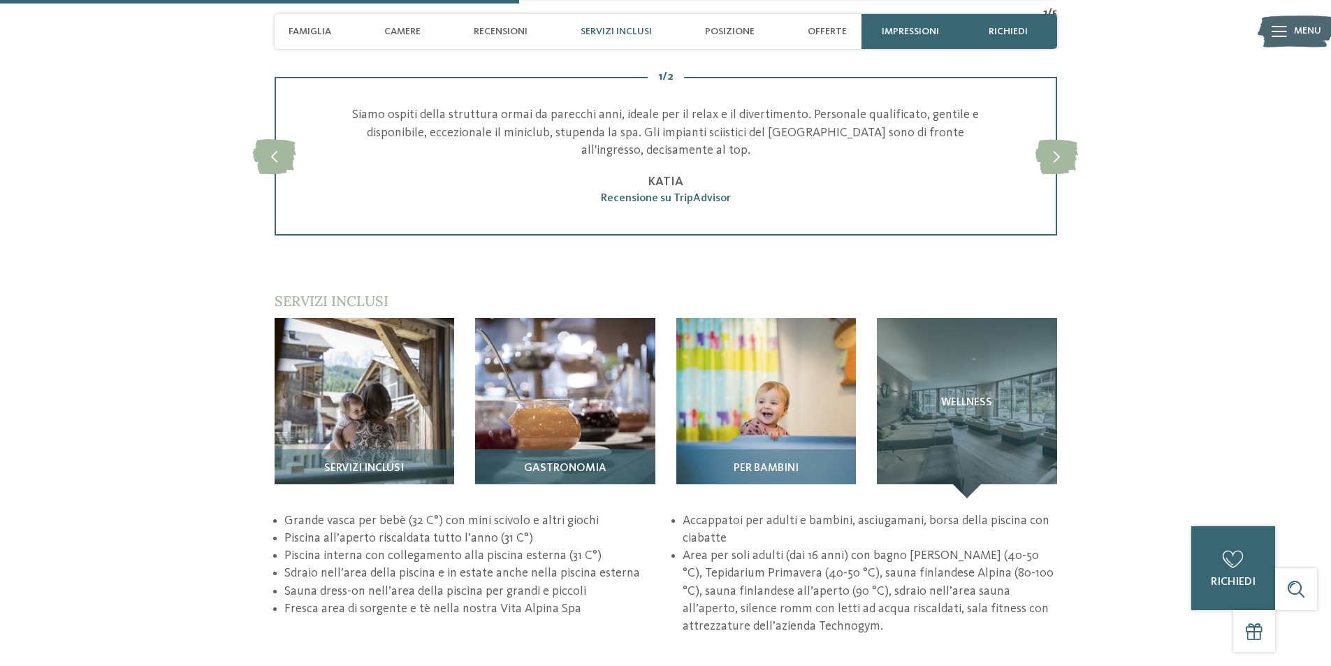
click at [593, 333] on img at bounding box center [565, 408] width 180 height 180
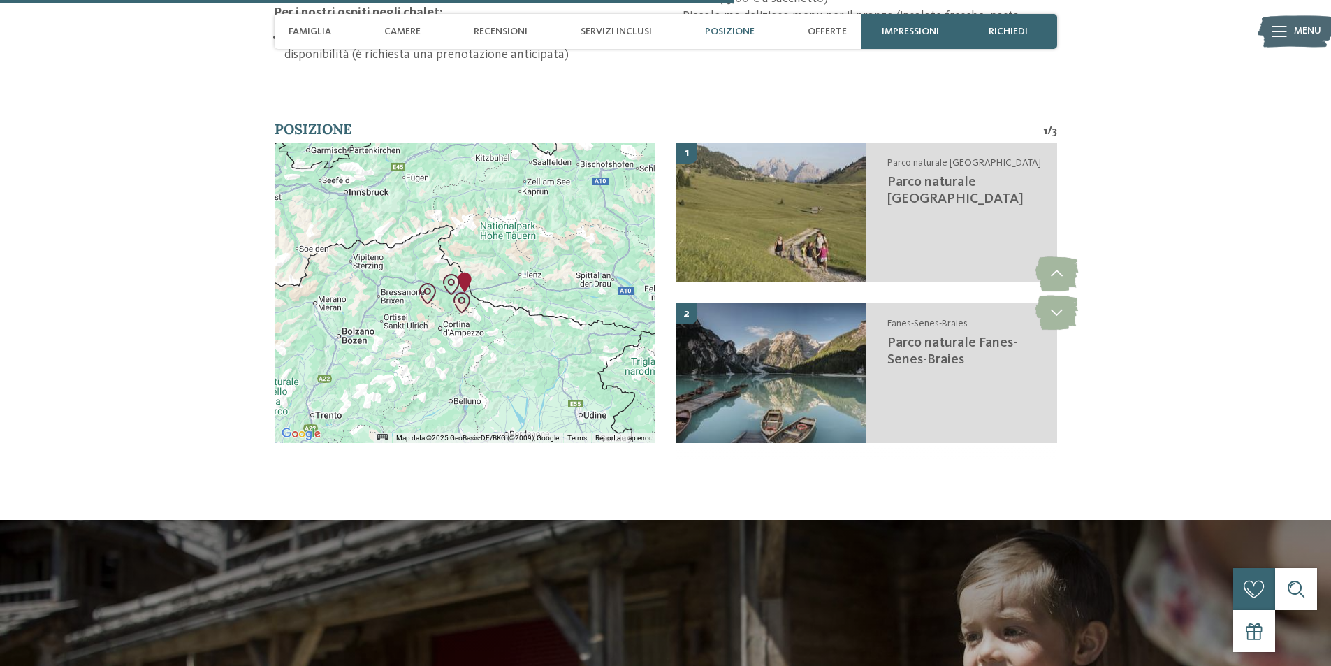
scroll to position [2586, 0]
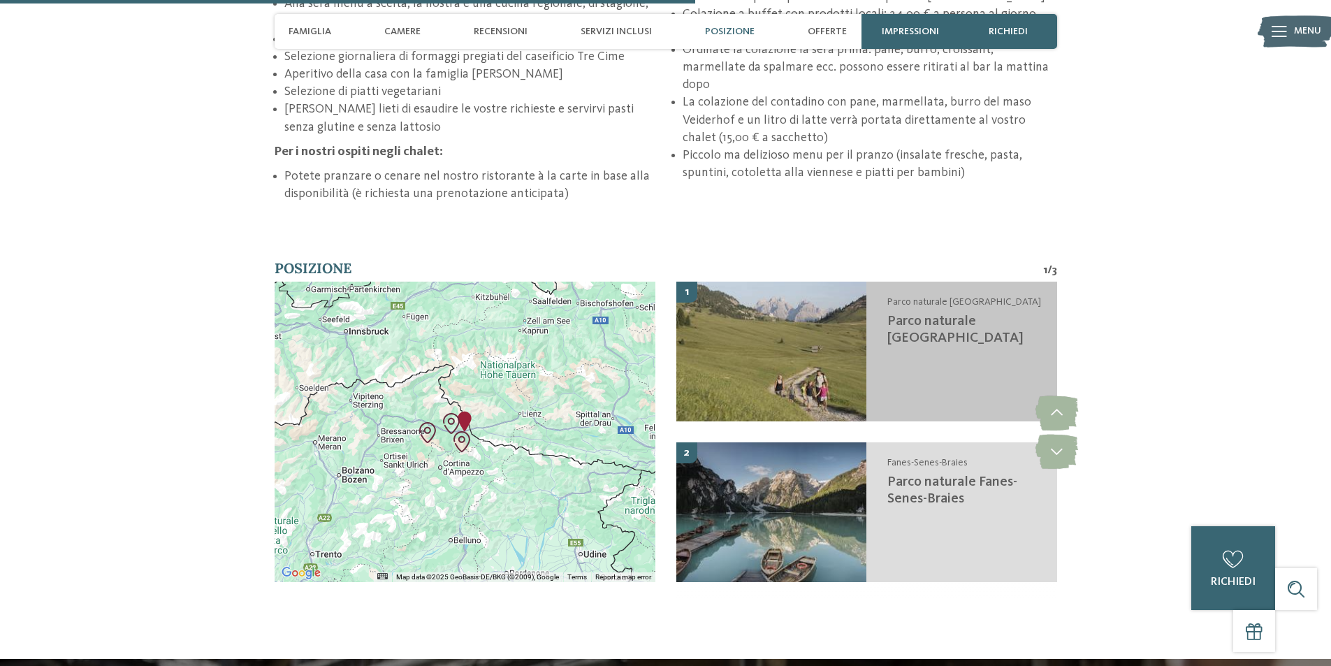
click at [851, 310] on img at bounding box center [772, 352] width 191 height 140
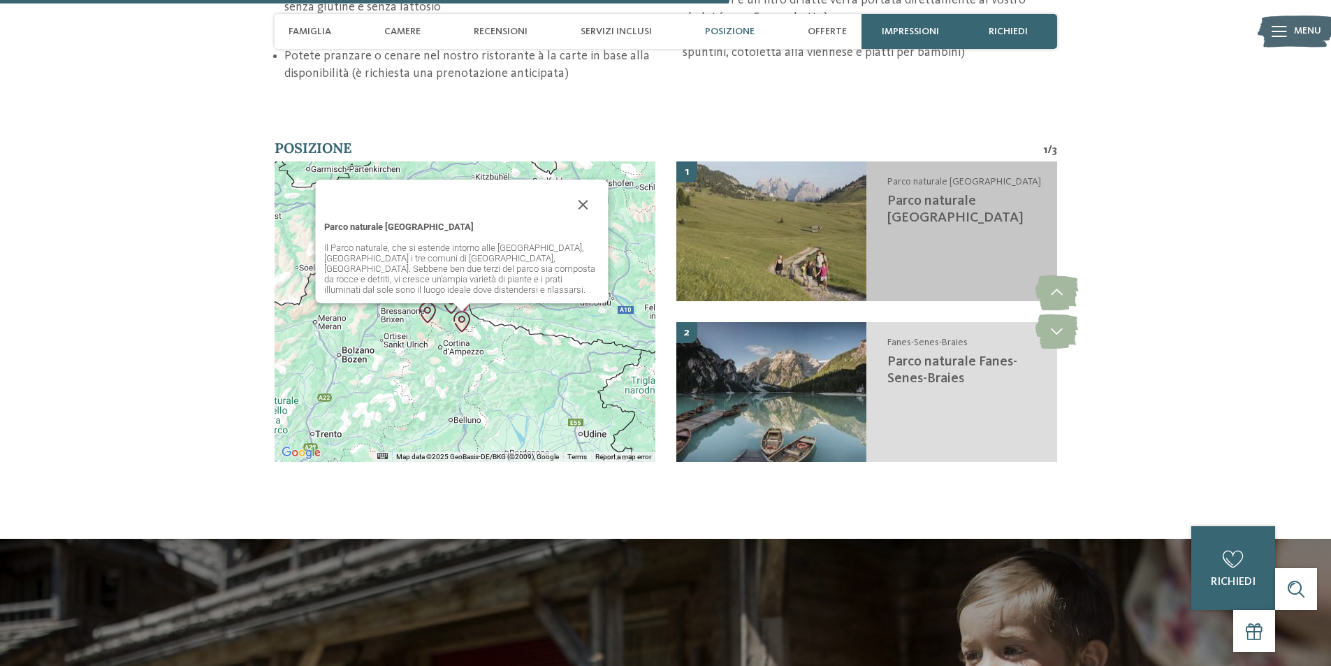
scroll to position [2577, 0]
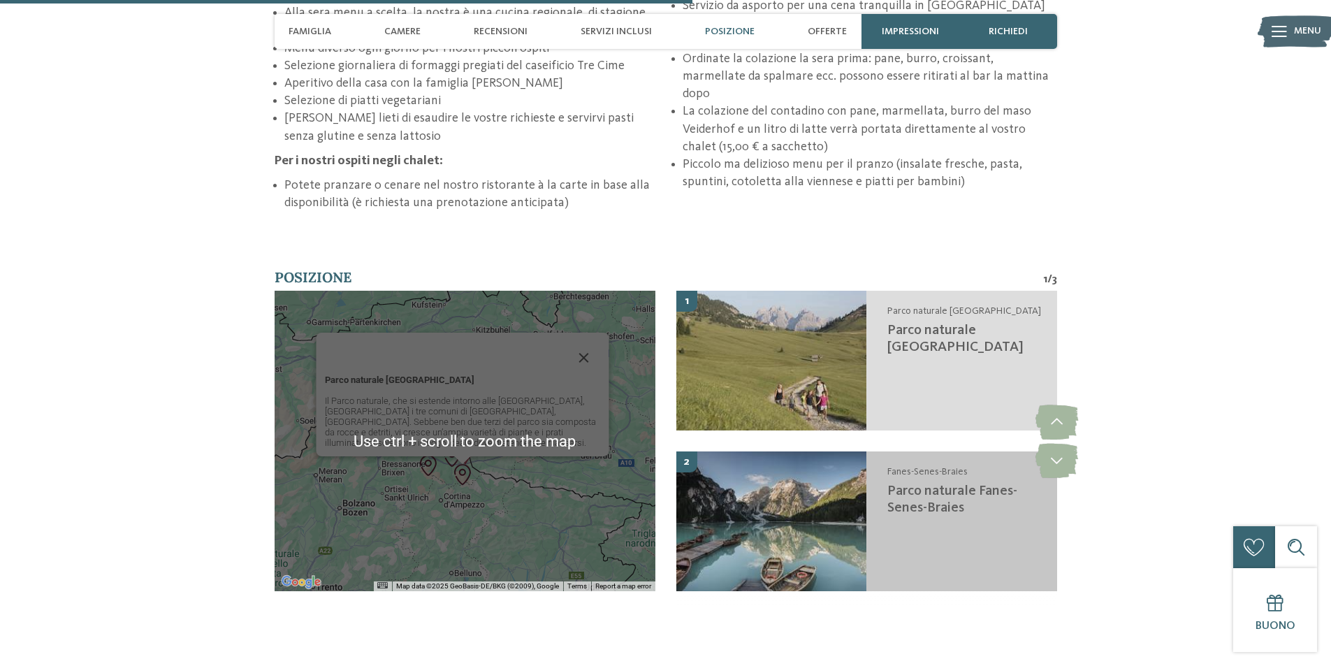
click at [810, 466] on img at bounding box center [772, 522] width 191 height 140
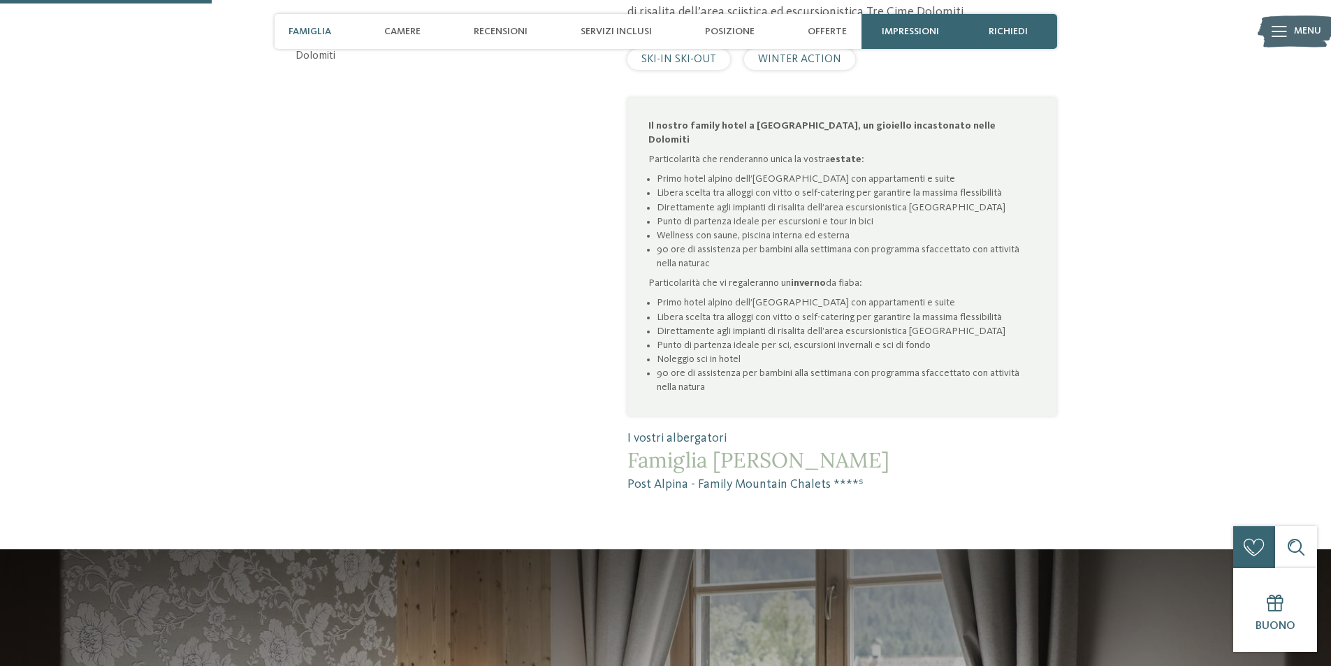
scroll to position [690, 0]
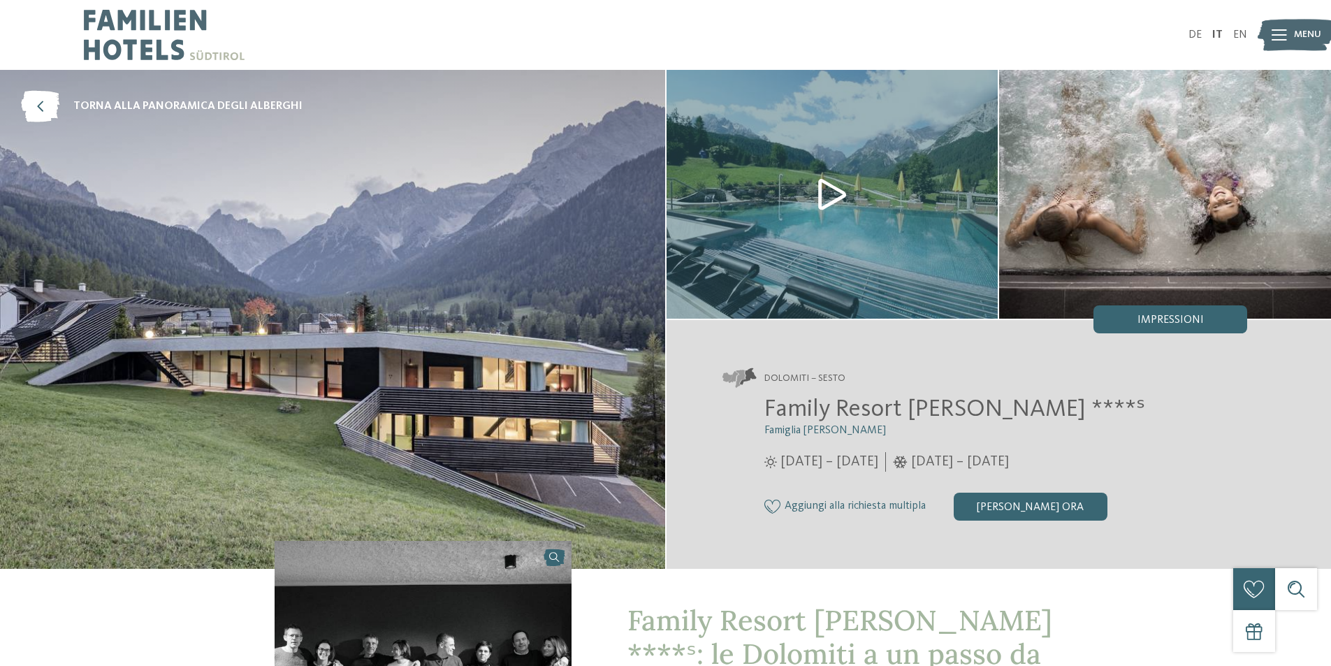
click at [815, 216] on img at bounding box center [833, 194] width 332 height 249
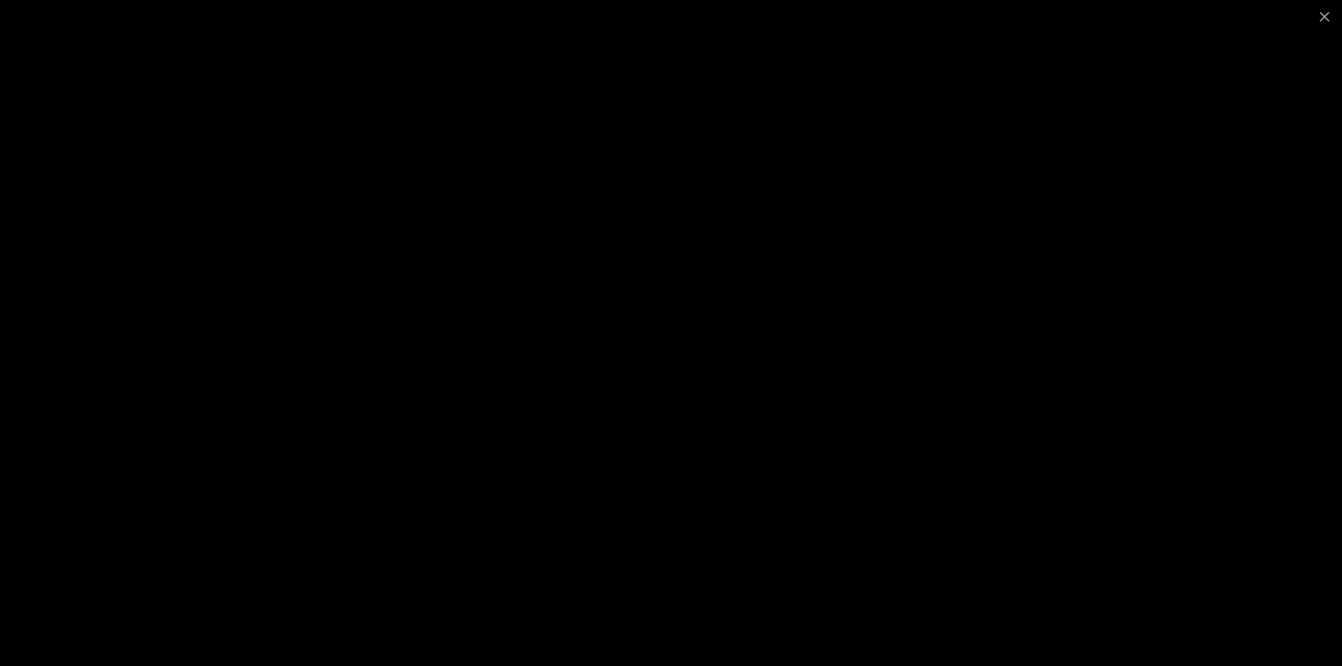
click at [1166, 407] on div at bounding box center [671, 333] width 1342 height 666
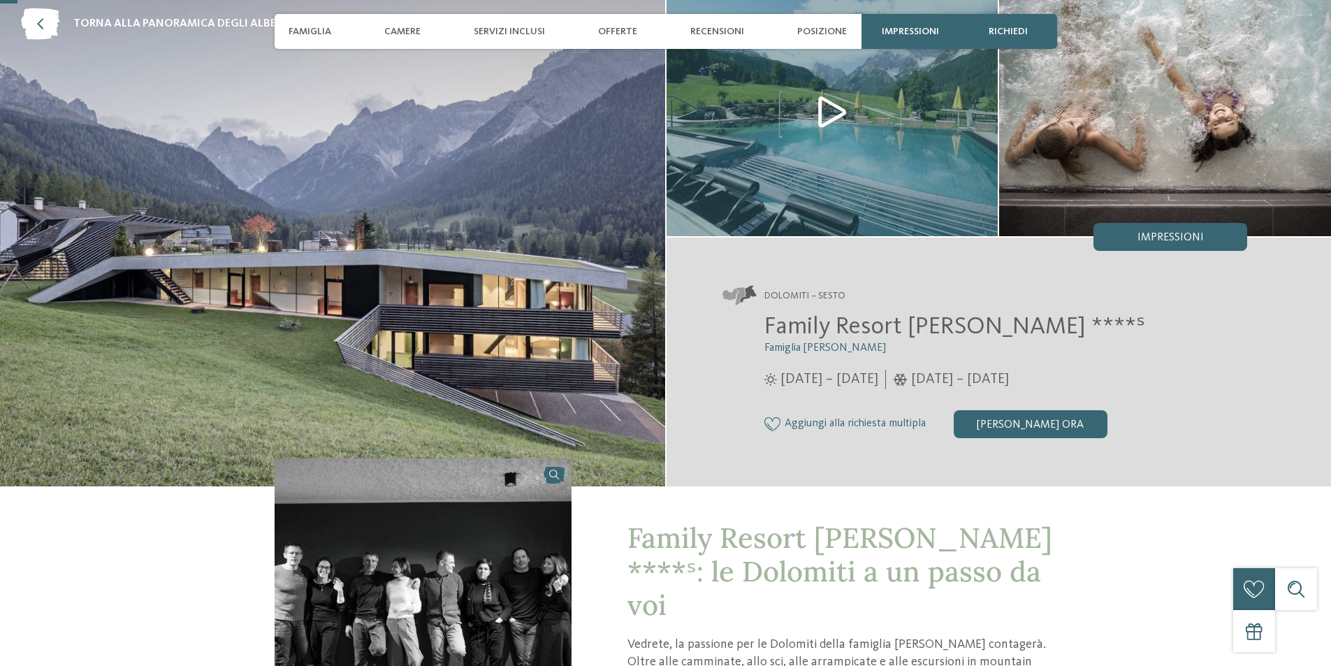
scroll to position [349, 0]
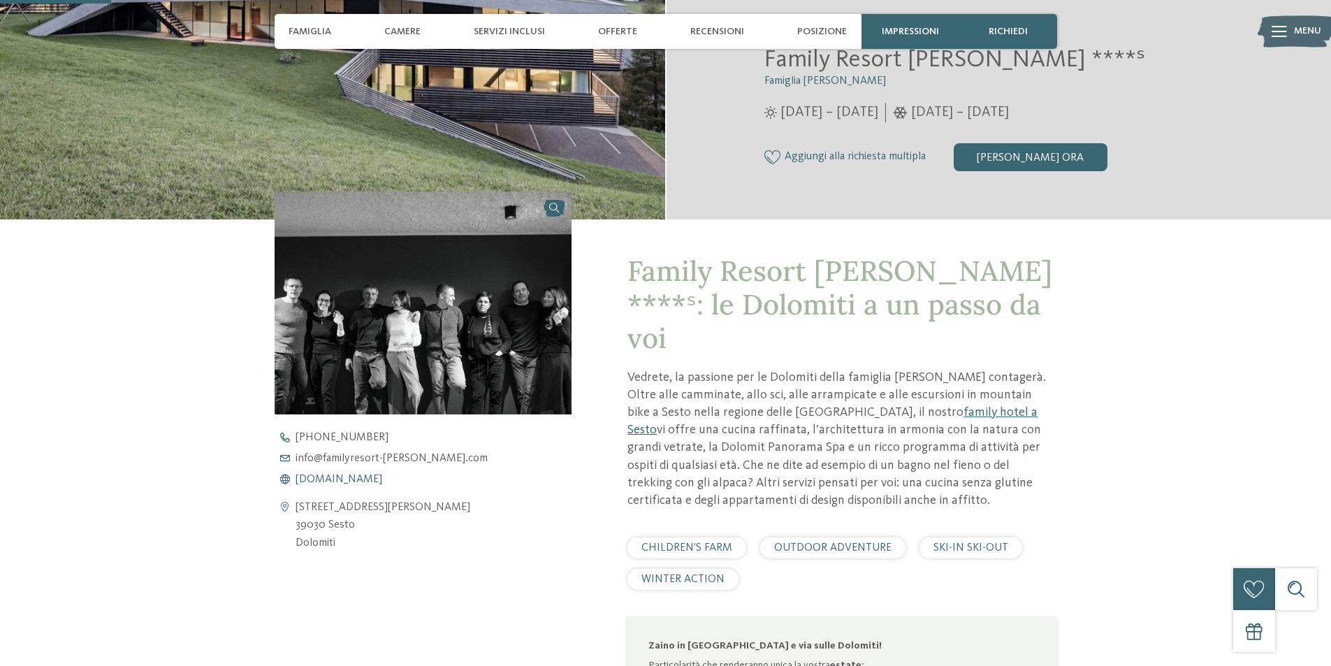
click at [349, 478] on span "[DOMAIN_NAME]" at bounding box center [339, 479] width 87 height 11
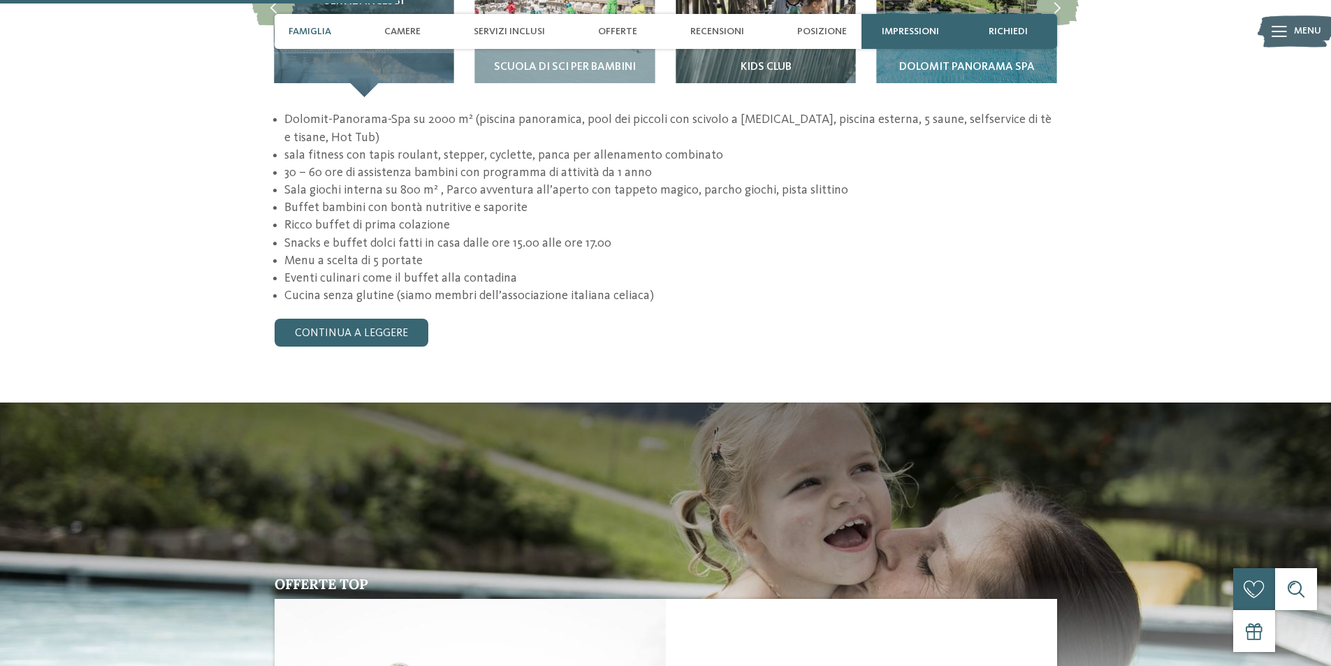
scroll to position [1253, 0]
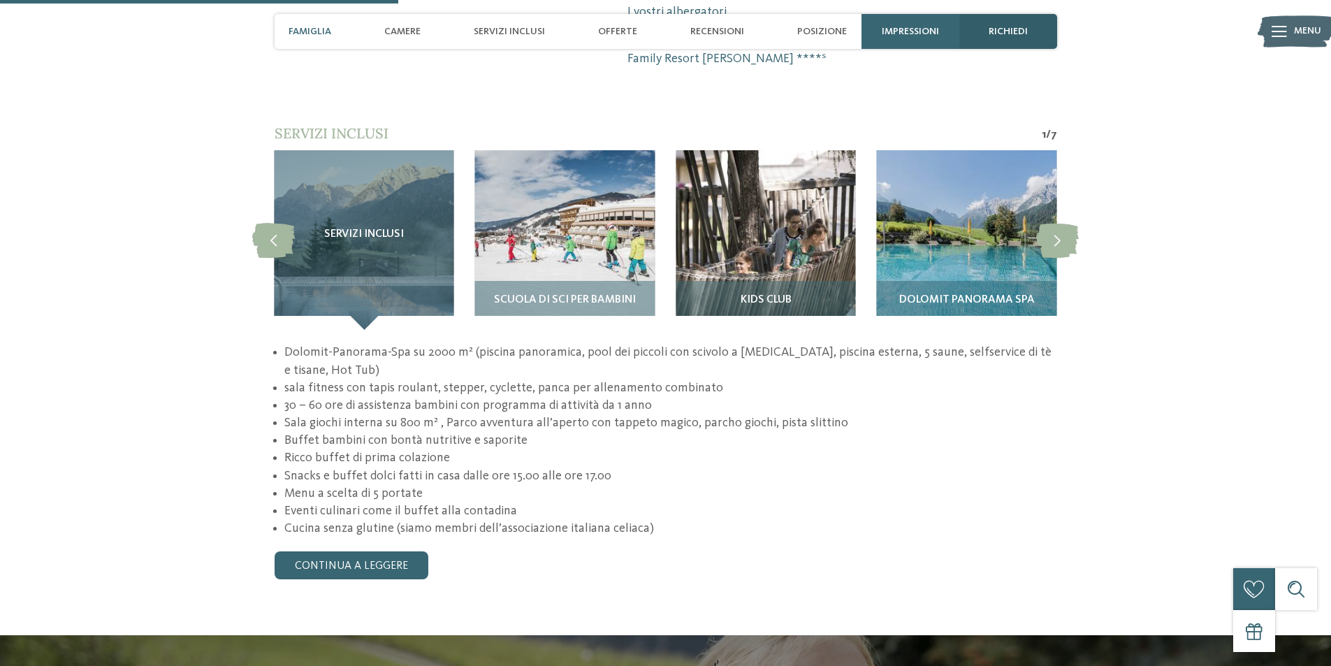
click at [998, 24] on div "richiedi" at bounding box center [1009, 31] width 98 height 35
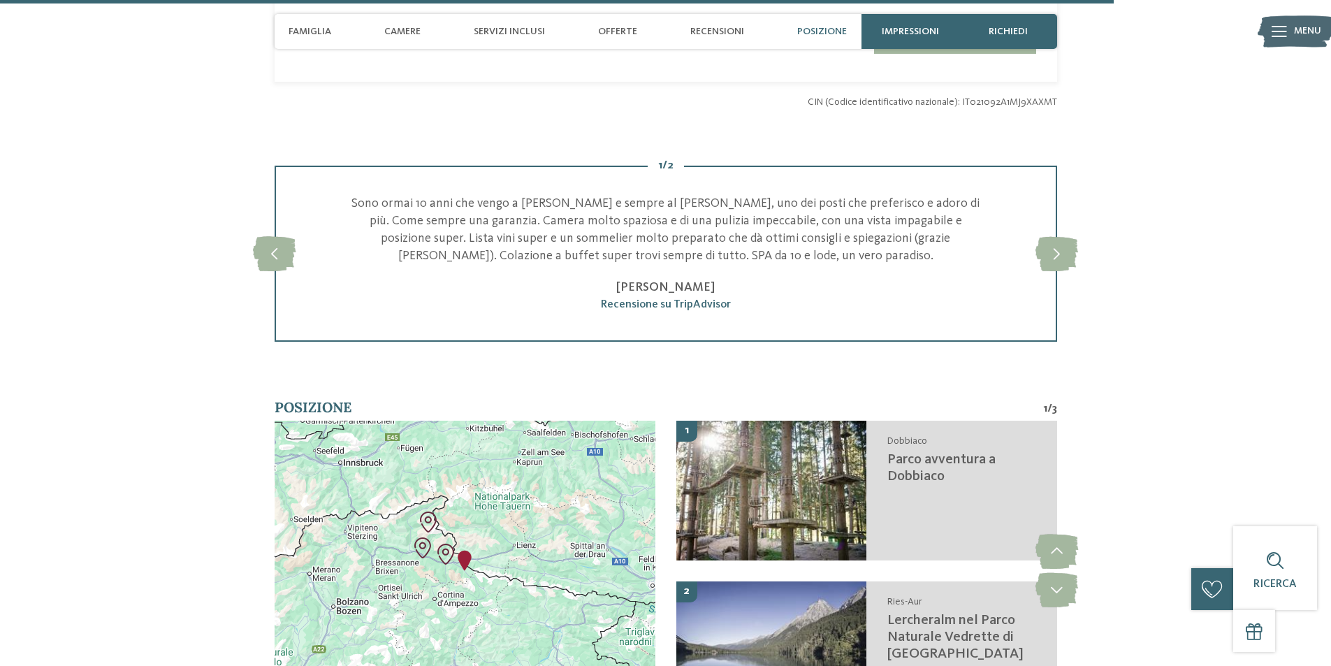
scroll to position [3505, 0]
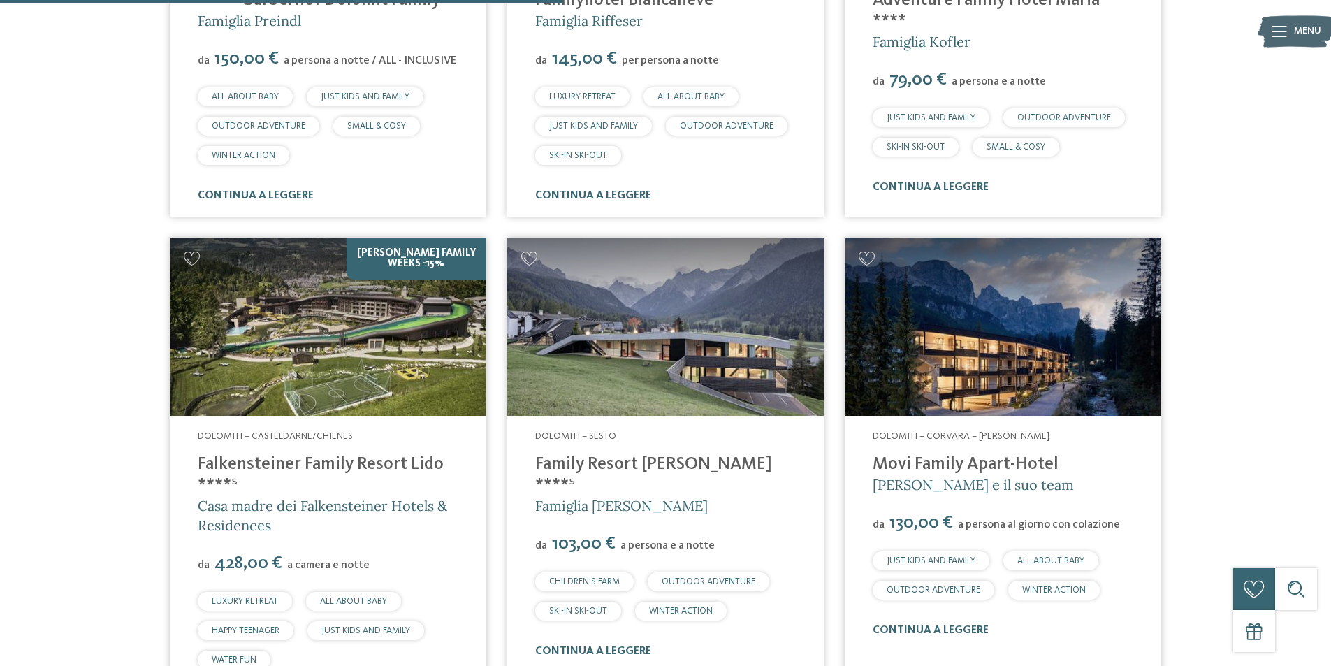
scroll to position [1437, 0]
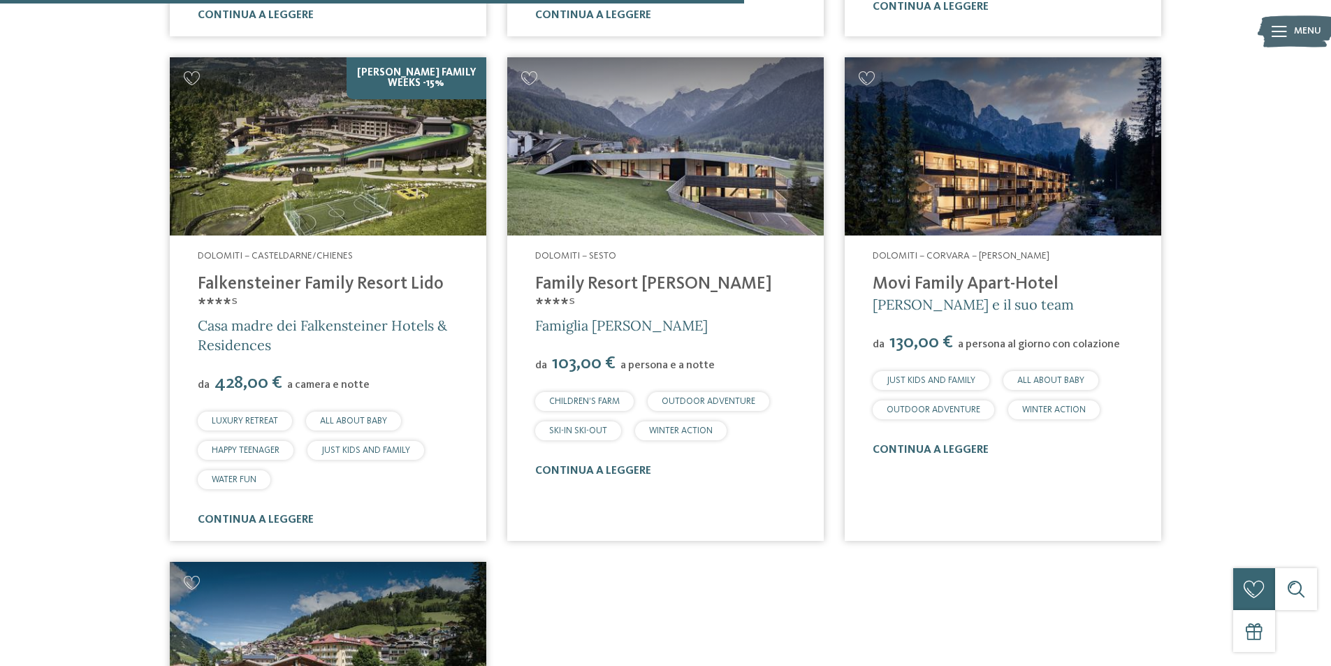
click at [681, 280] on link "Family Resort [PERSON_NAME] ****ˢ" at bounding box center [653, 294] width 237 height 38
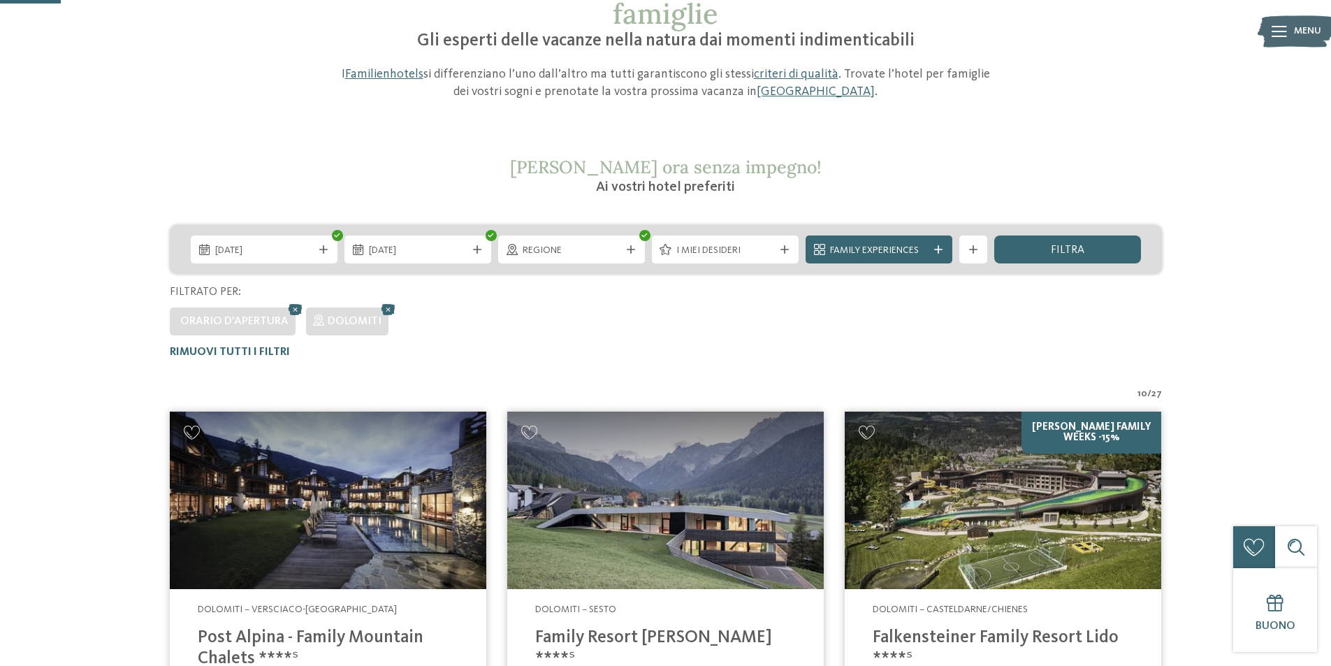
scroll to position [109, 0]
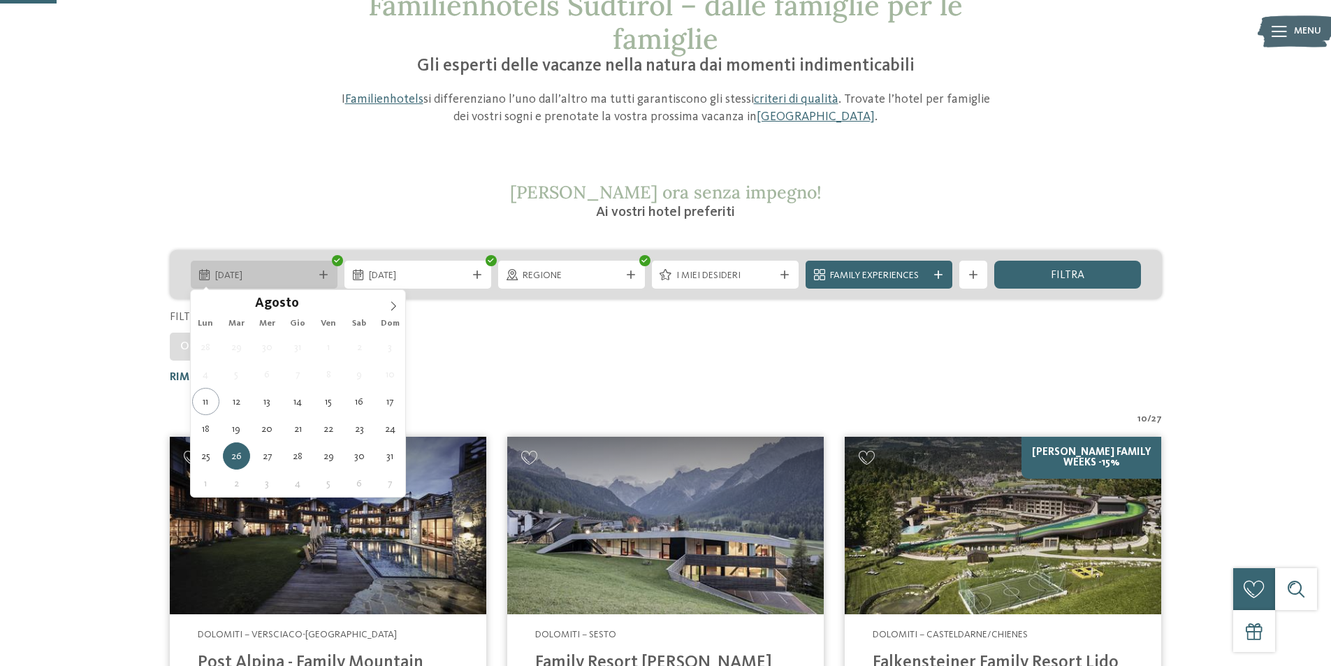
click at [324, 277] on icon at bounding box center [323, 274] width 8 height 8
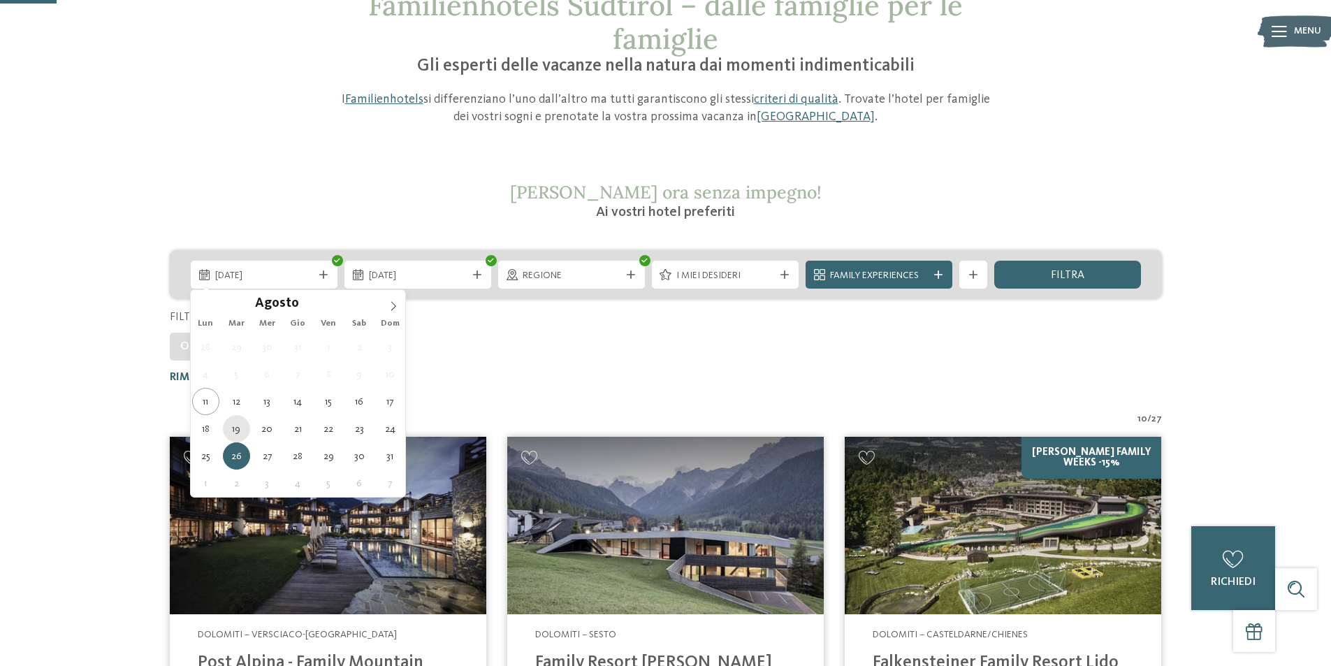
type div "19.08.2025"
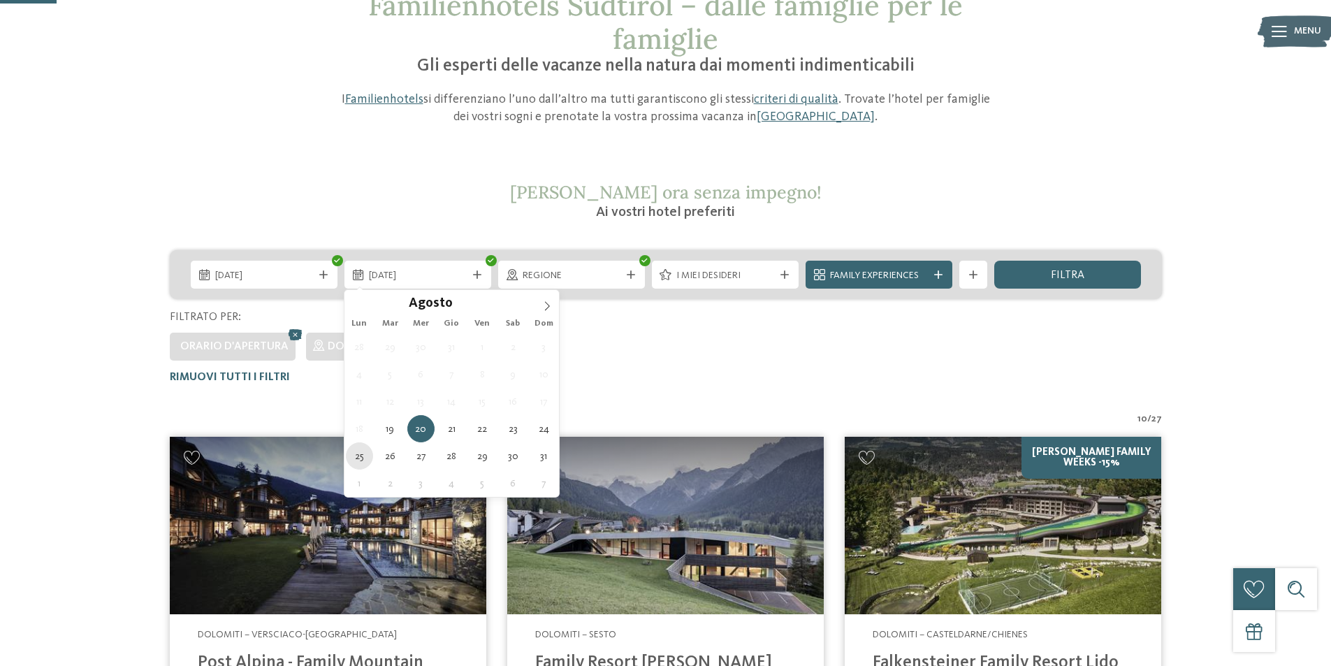
type div "25.08.2025"
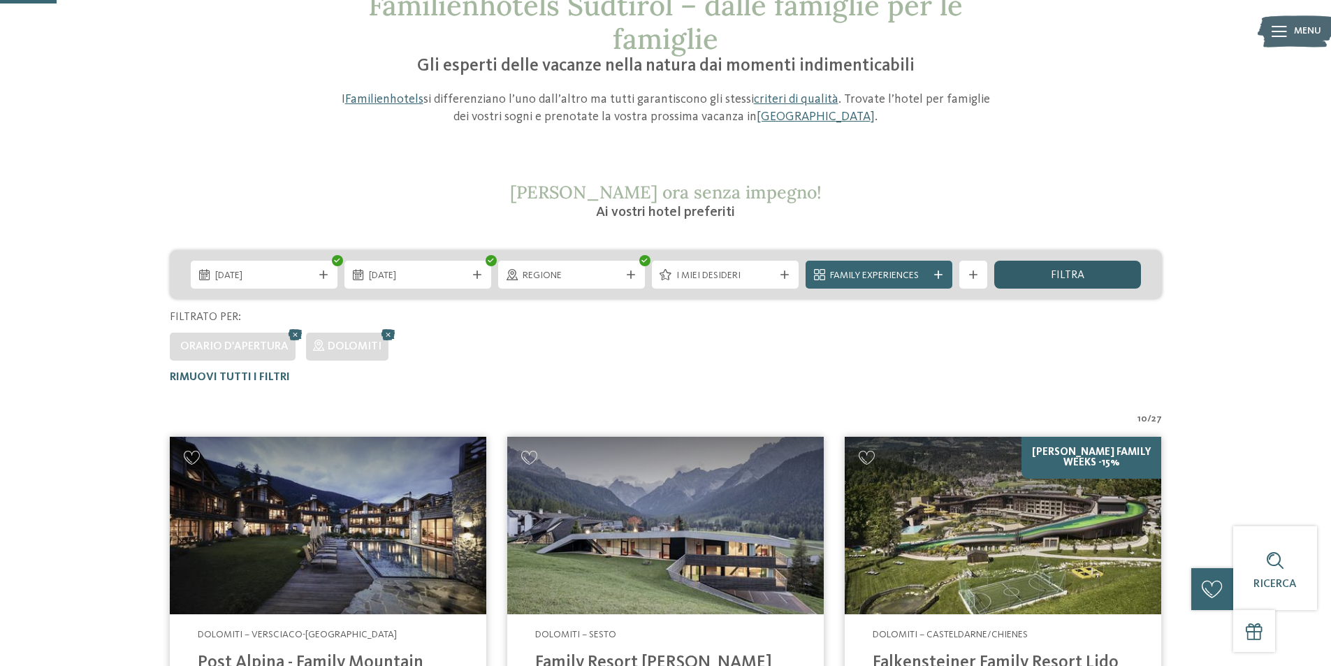
click at [1081, 282] on div "filtra" at bounding box center [1068, 275] width 147 height 28
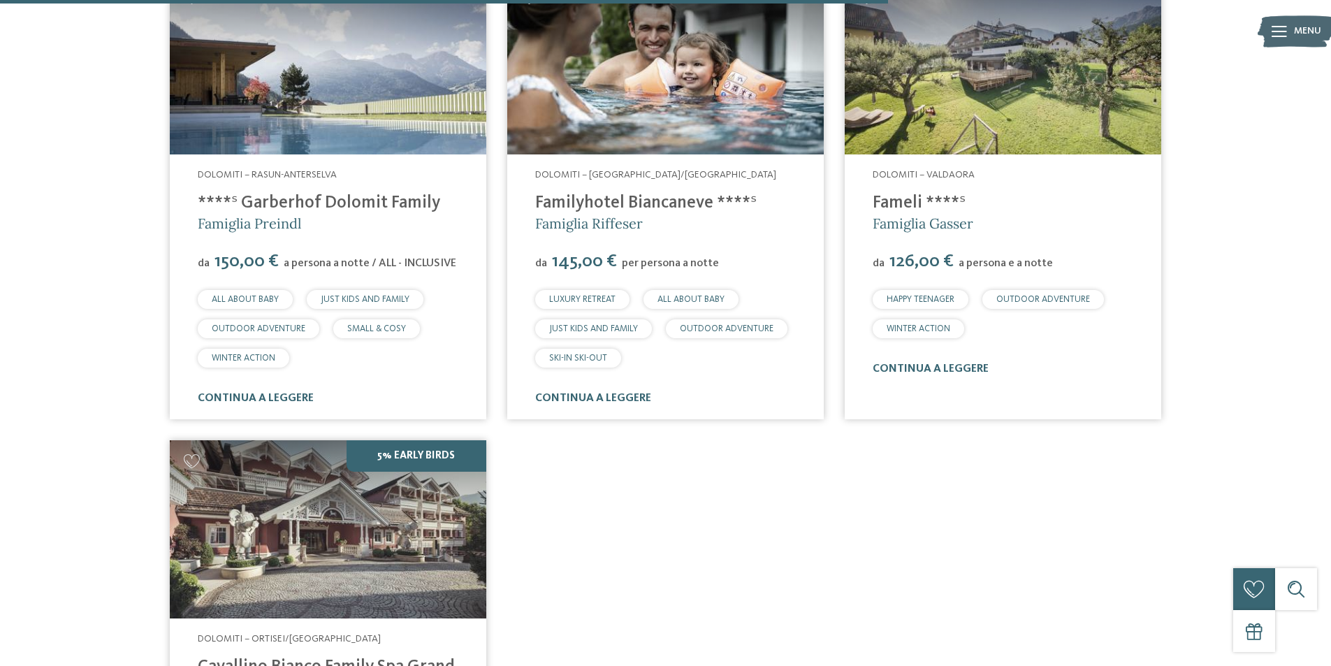
scroll to position [1367, 0]
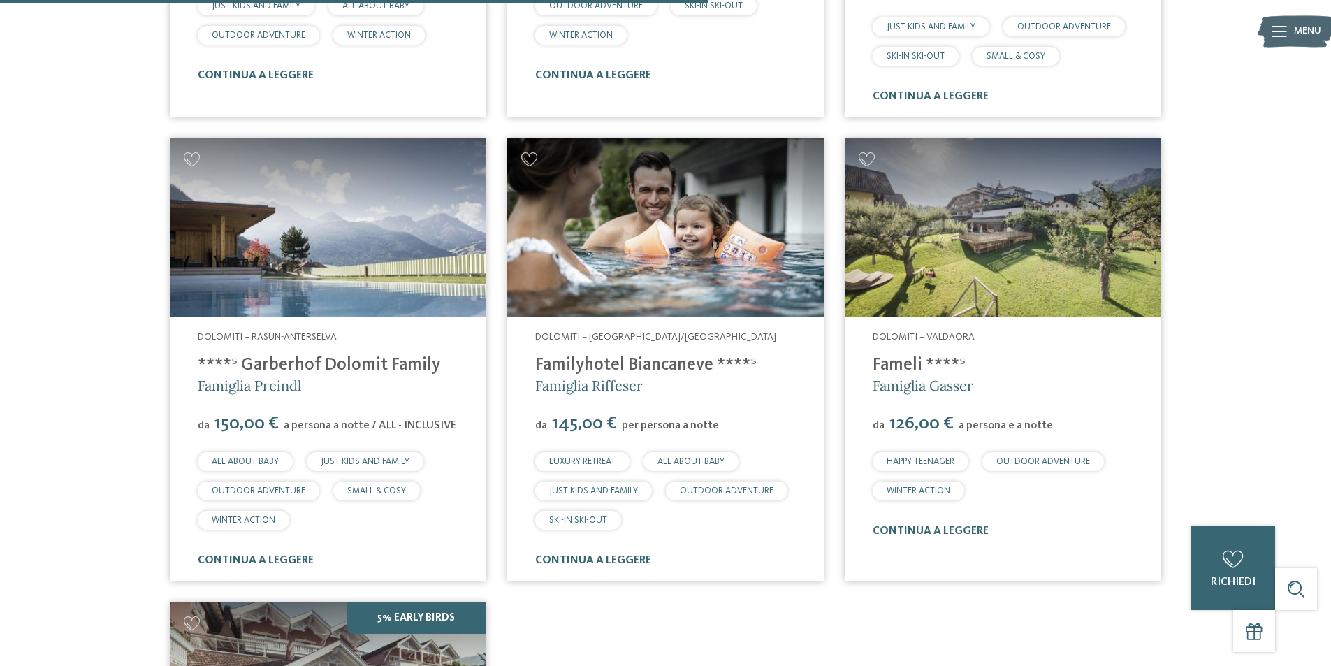
click at [886, 356] on link "Fameli ****ˢ" at bounding box center [919, 364] width 93 height 17
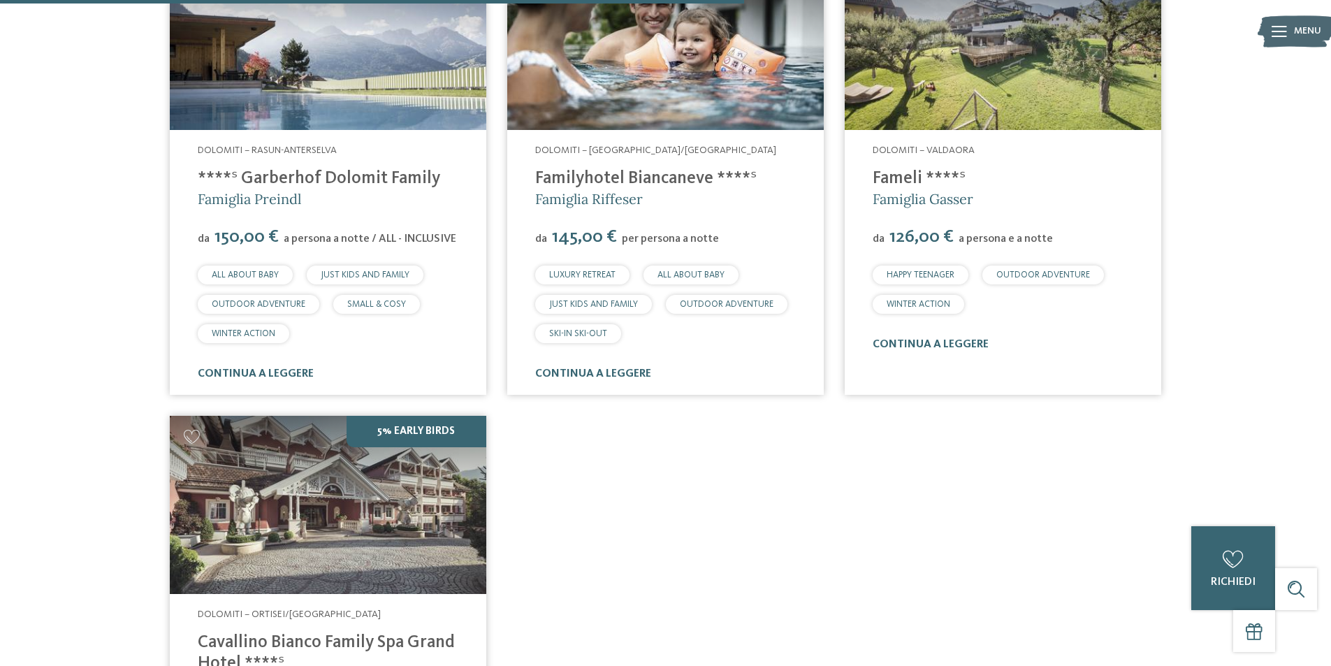
scroll to position [1437, 0]
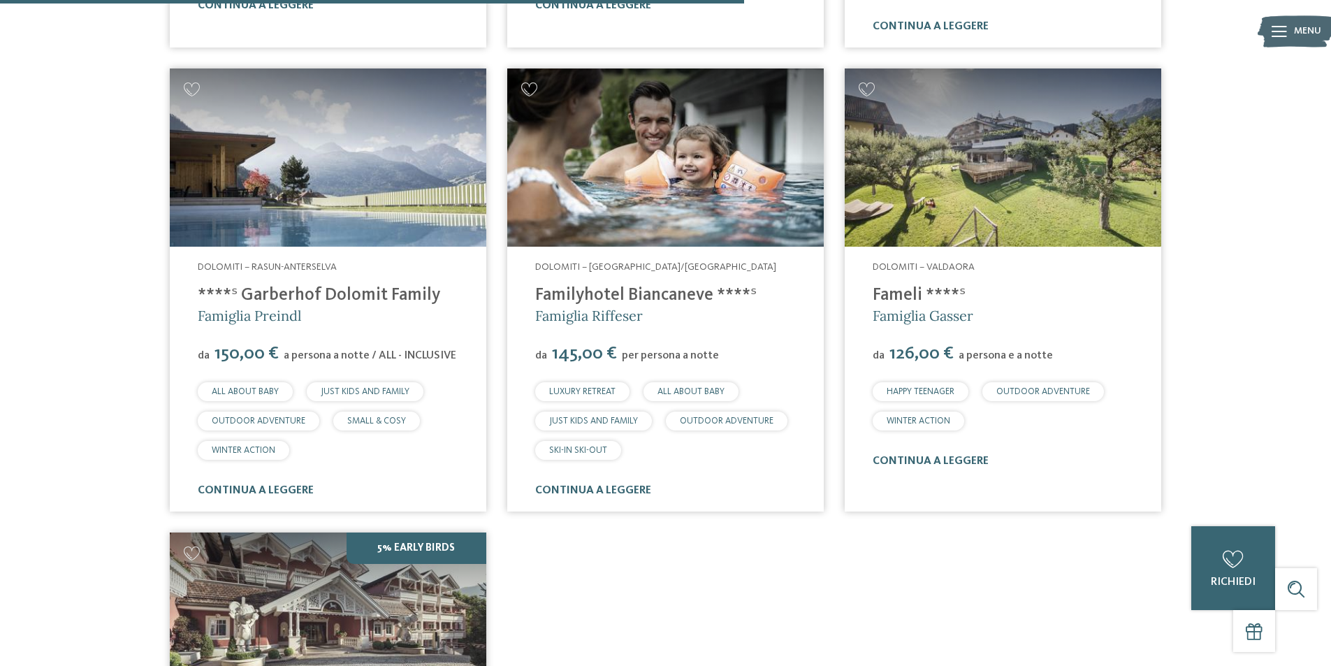
click at [879, 262] on span "Dolomiti – Valdaora" at bounding box center [924, 267] width 102 height 10
drag, startPoint x: 874, startPoint y: 247, endPoint x: 1001, endPoint y: 243, distance: 126.6
click at [1001, 261] on address "Dolomiti – Valdaora" at bounding box center [1003, 268] width 261 height 14
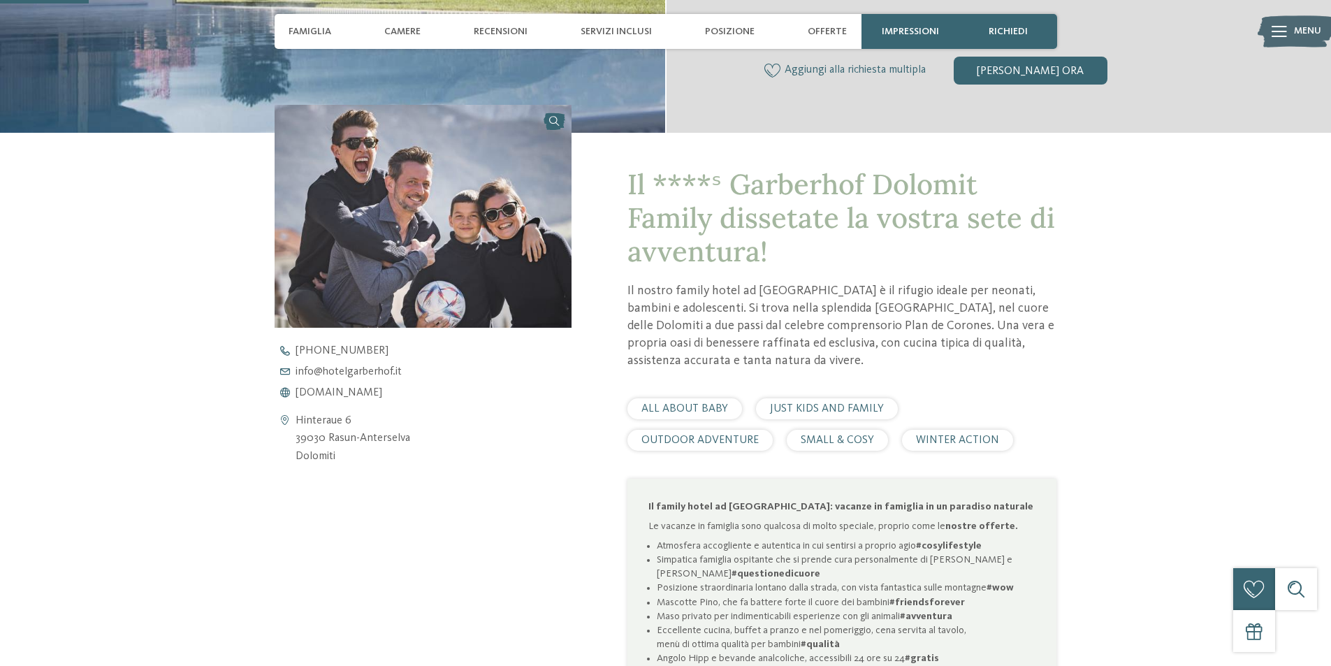
scroll to position [629, 0]
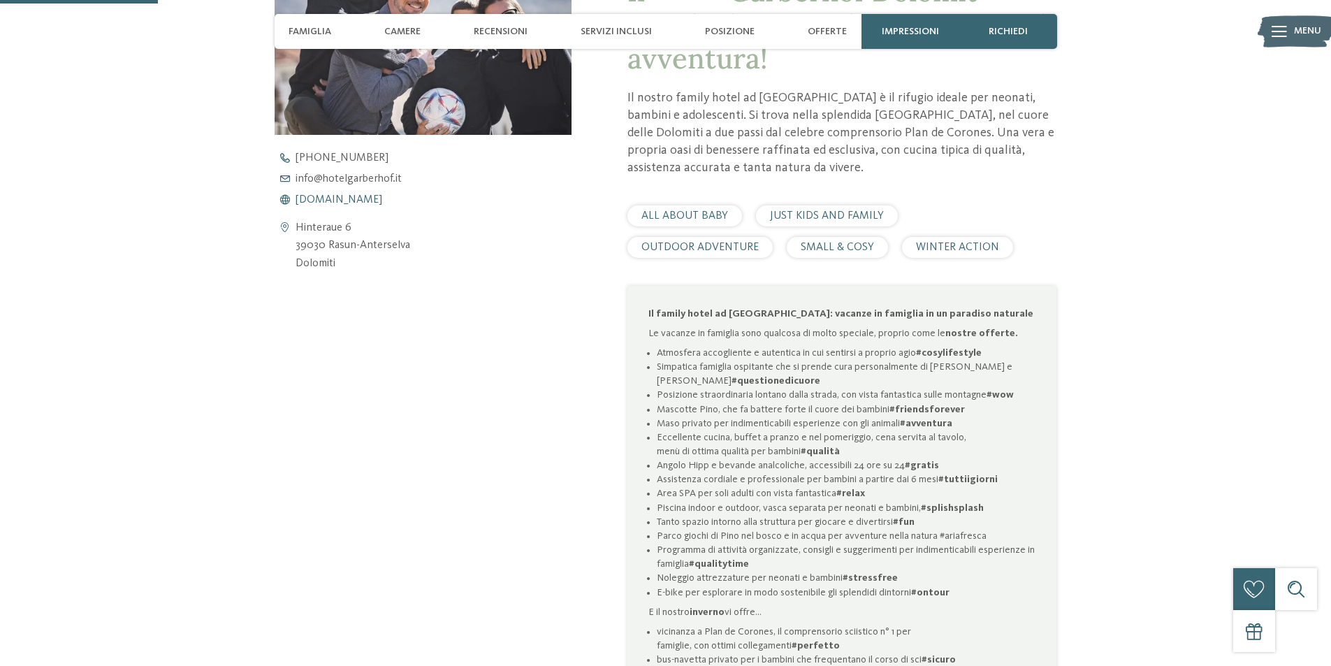
click at [335, 198] on span "www.hotelgarberhof.it" at bounding box center [339, 199] width 87 height 11
